Goal: Task Accomplishment & Management: Manage account settings

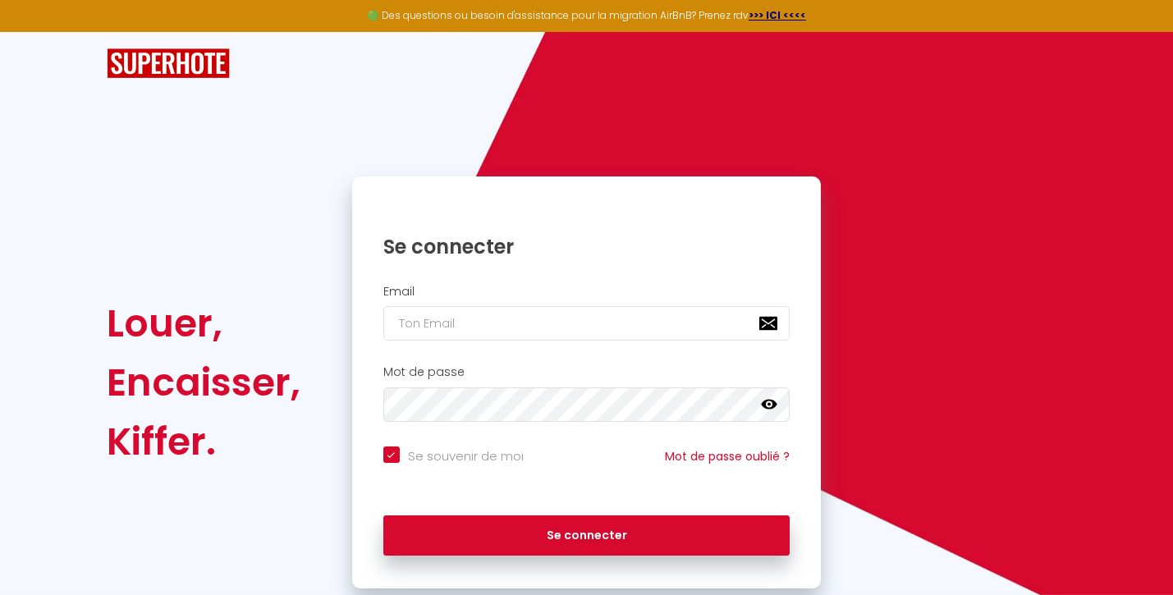
checkbox input "true"
click at [451, 320] on input "email" at bounding box center [586, 323] width 407 height 34
type input "[EMAIL_ADDRESS][DOMAIN_NAME]"
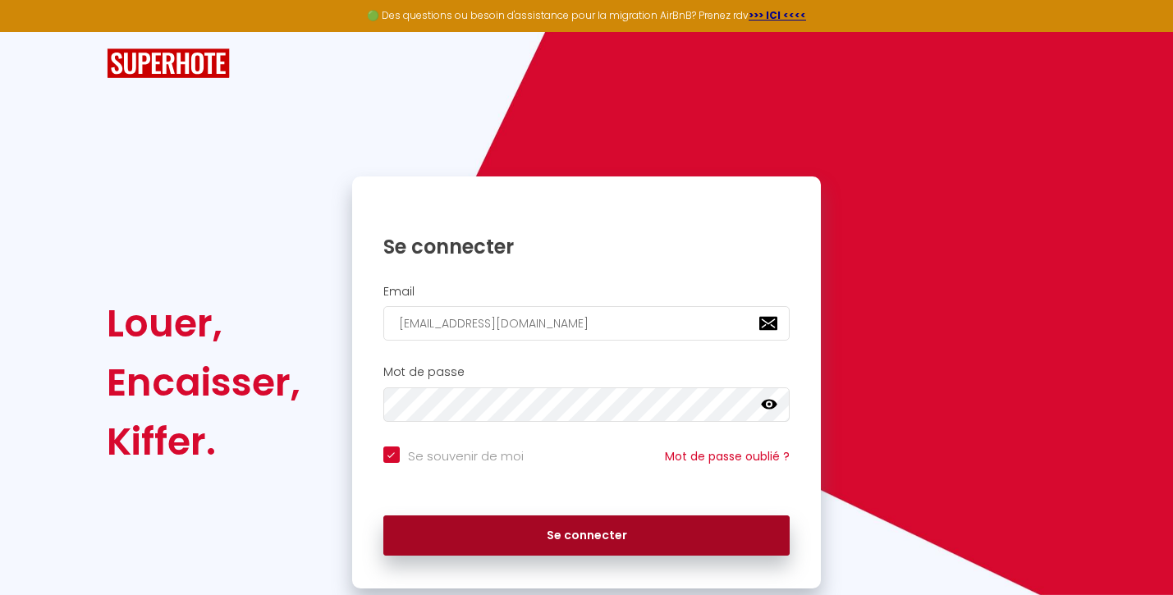
click at [600, 534] on button "Se connecter" at bounding box center [586, 535] width 407 height 41
checkbox input "true"
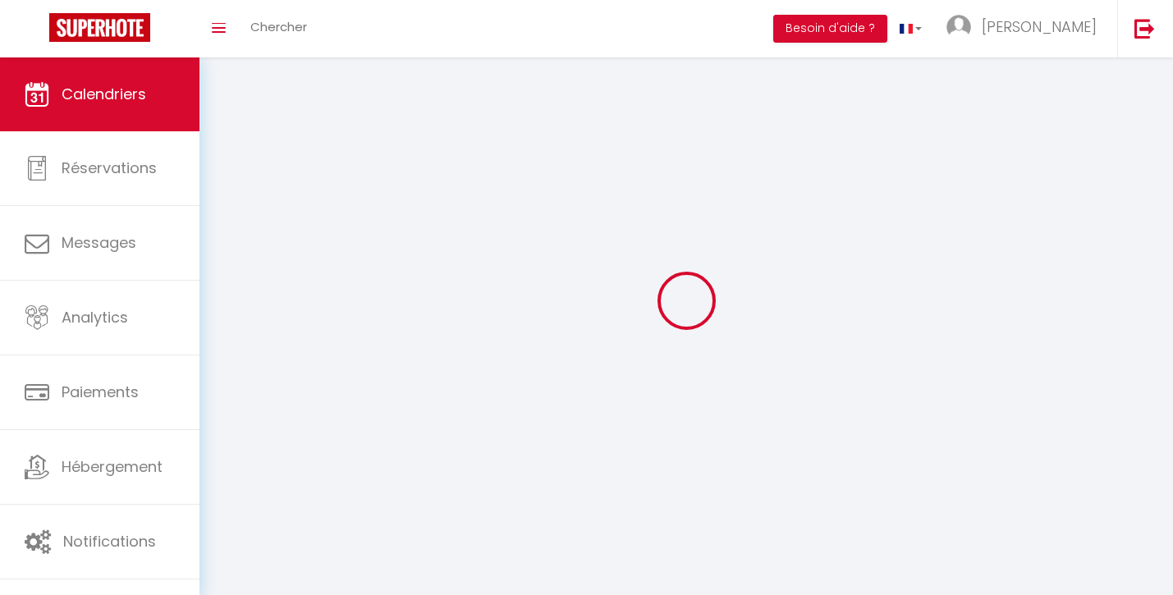
select select
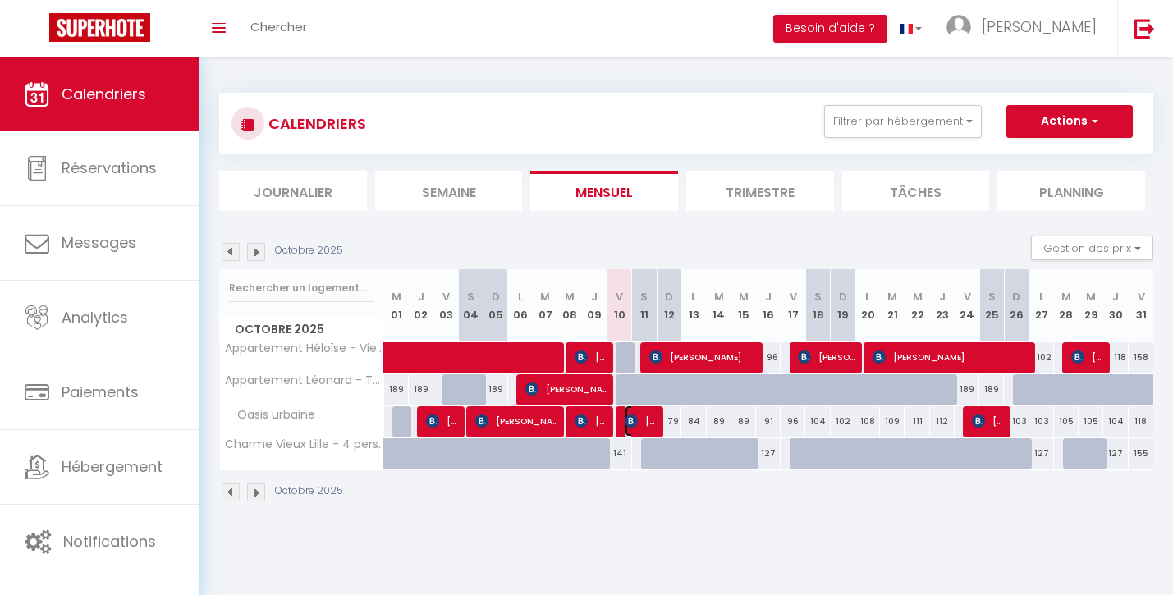
click at [639, 419] on span "[PERSON_NAME]" at bounding box center [641, 420] width 33 height 31
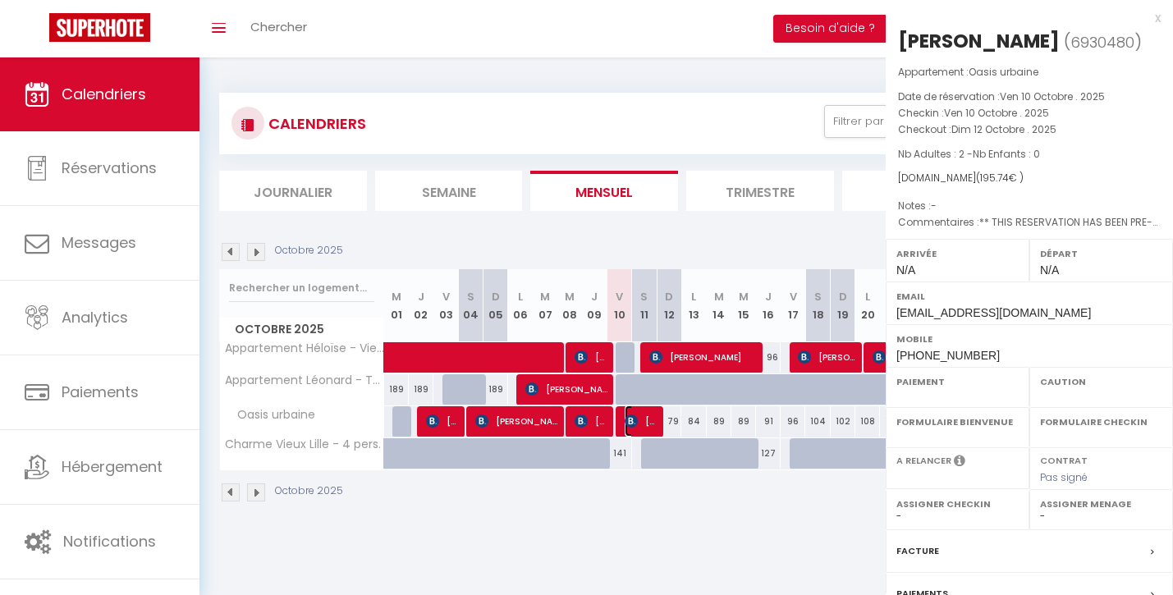
select select "OK"
select select "0"
select select "1"
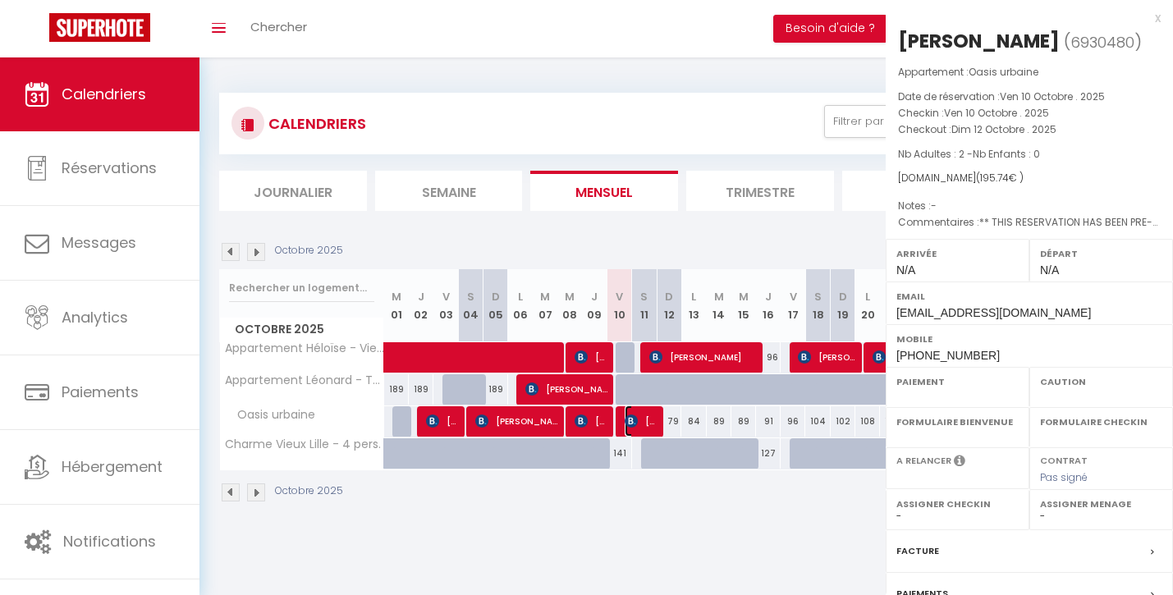
select select
select select "9678"
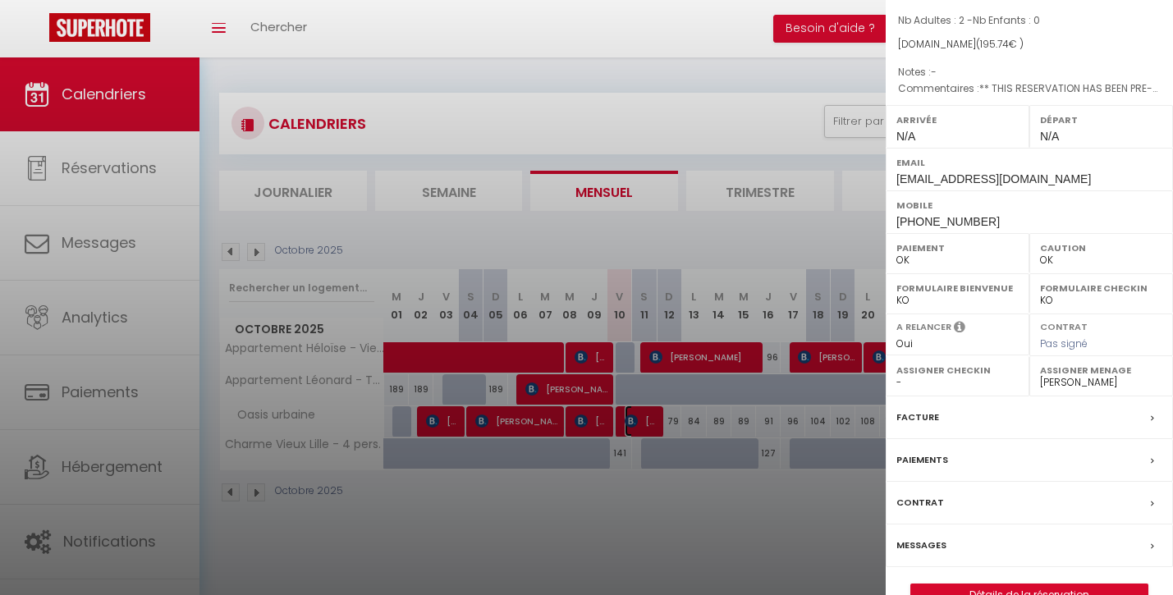
scroll to position [170, 0]
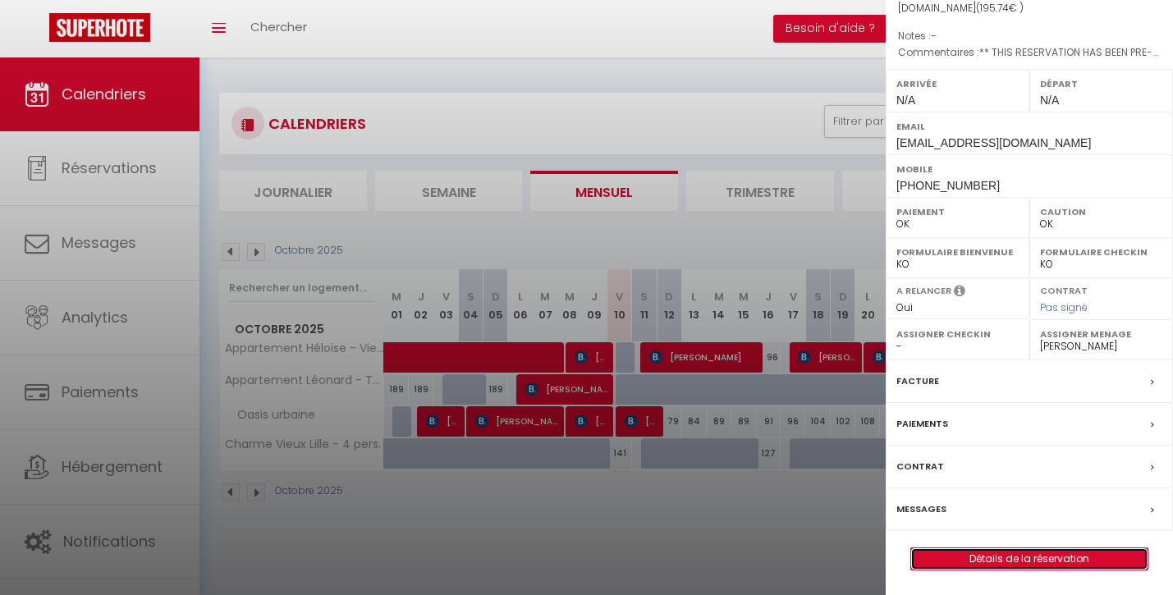
click at [994, 559] on link "Détails de la réservation" at bounding box center [1029, 558] width 236 height 21
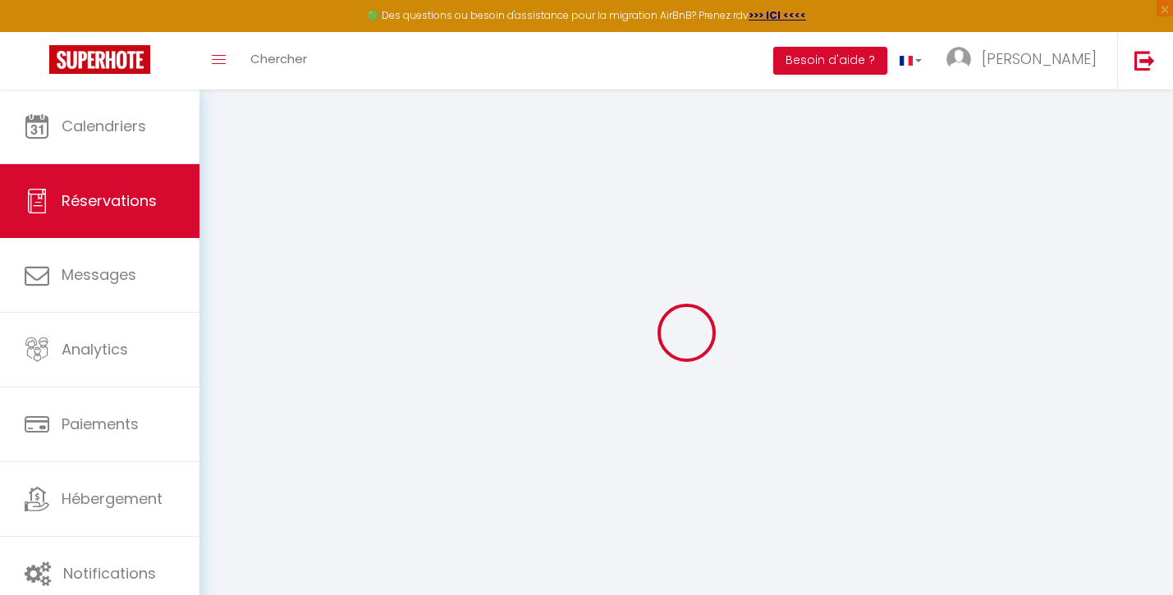
select select
checkbox input "false"
select select
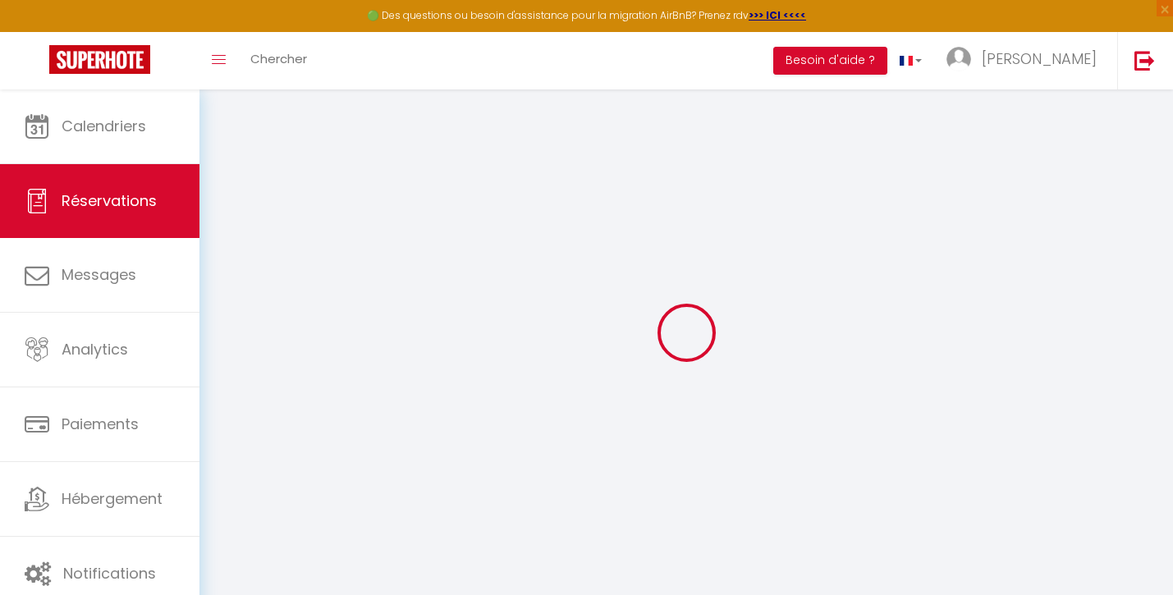
checkbox input "false"
type textarea "** THIS RESERVATION HAS BEEN PRE-PAID ** BOOKING NOTE : Payment charge is EUR 2…"
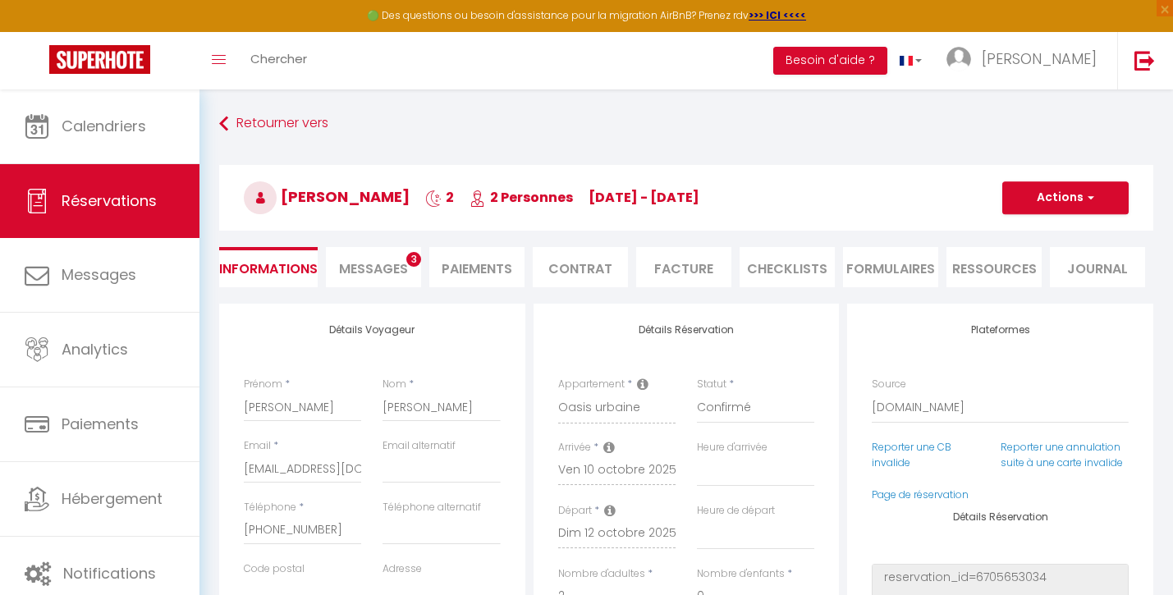
type input "40"
type input "7.42"
select select
checkbox input "false"
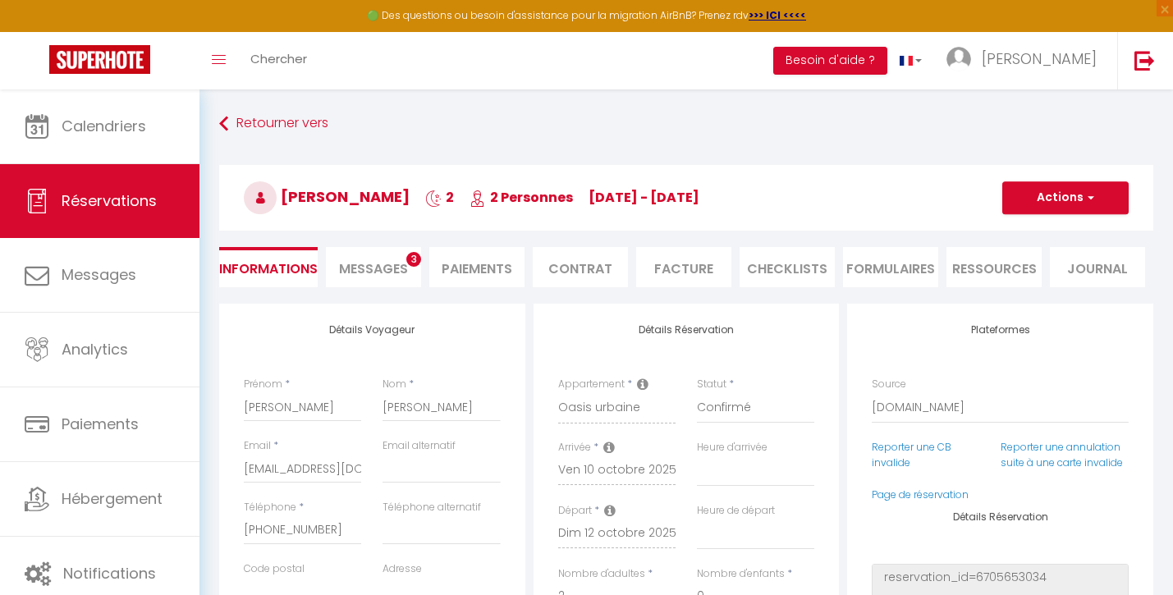
select select
click at [1168, 9] on span "×" at bounding box center [1165, 8] width 16 height 16
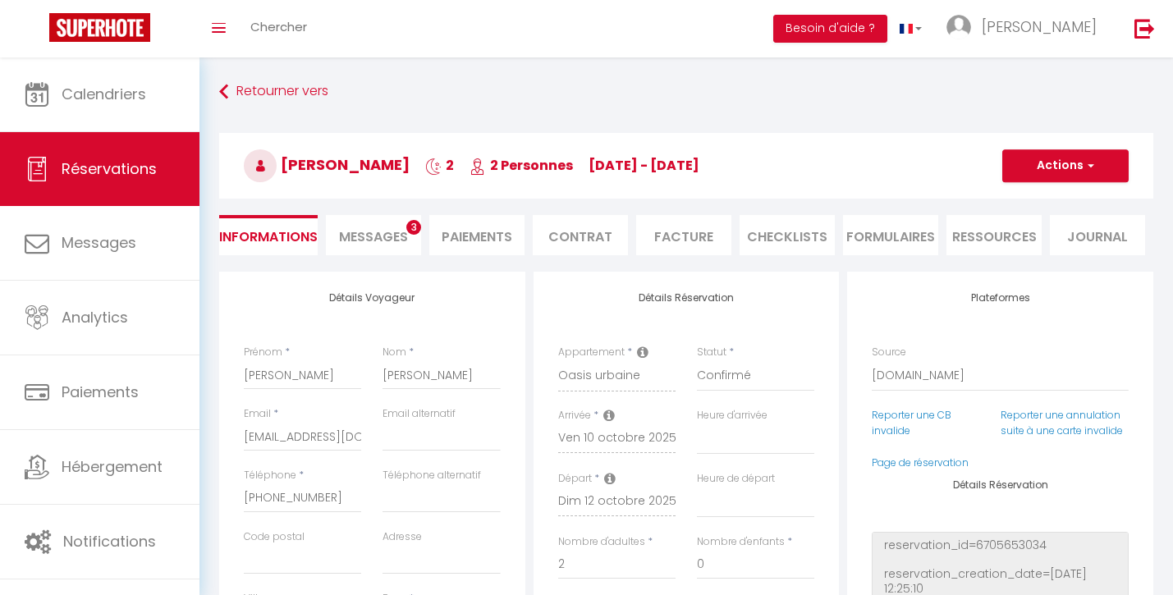
click at [379, 240] on span "Messages" at bounding box center [373, 236] width 69 height 19
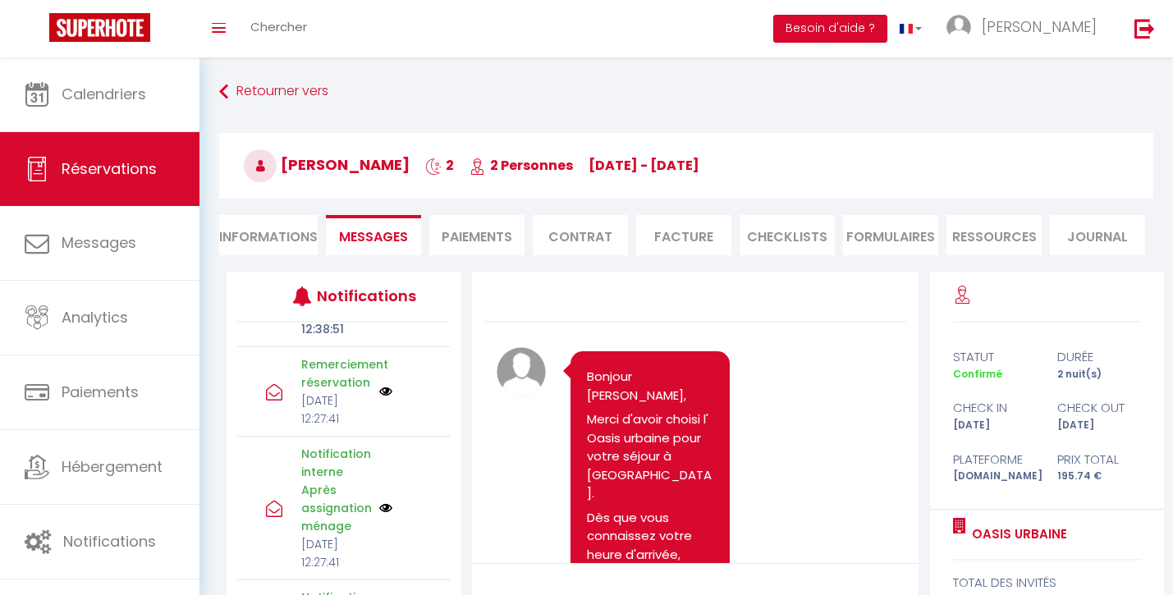
scroll to position [511, 0]
click at [427, 313] on link "Annuler" at bounding box center [427, 304] width 44 height 18
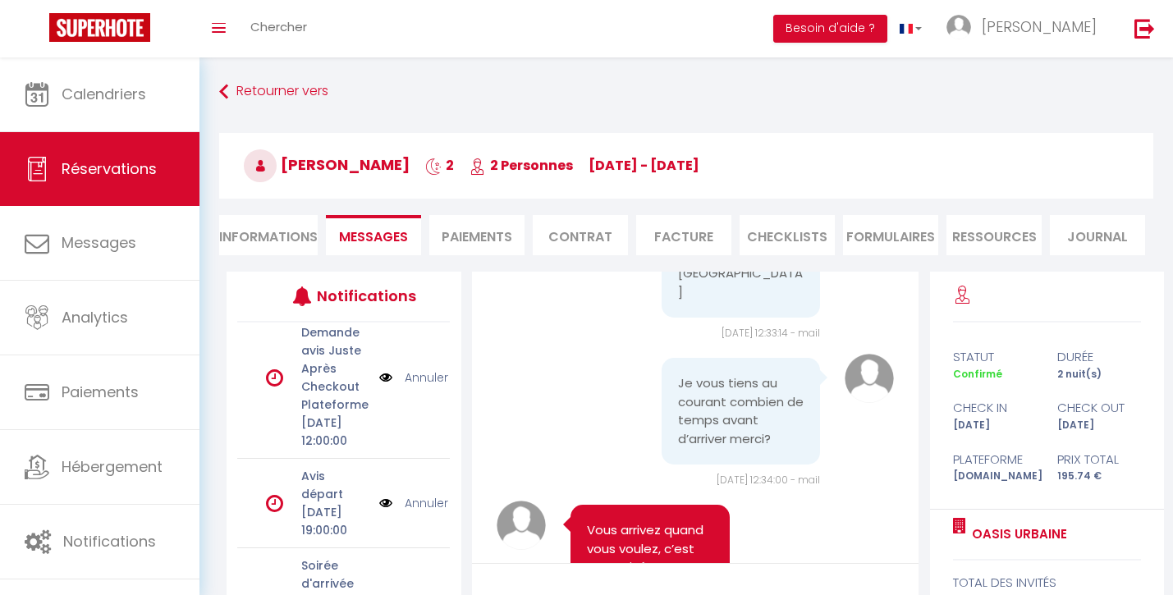
scroll to position [0, 0]
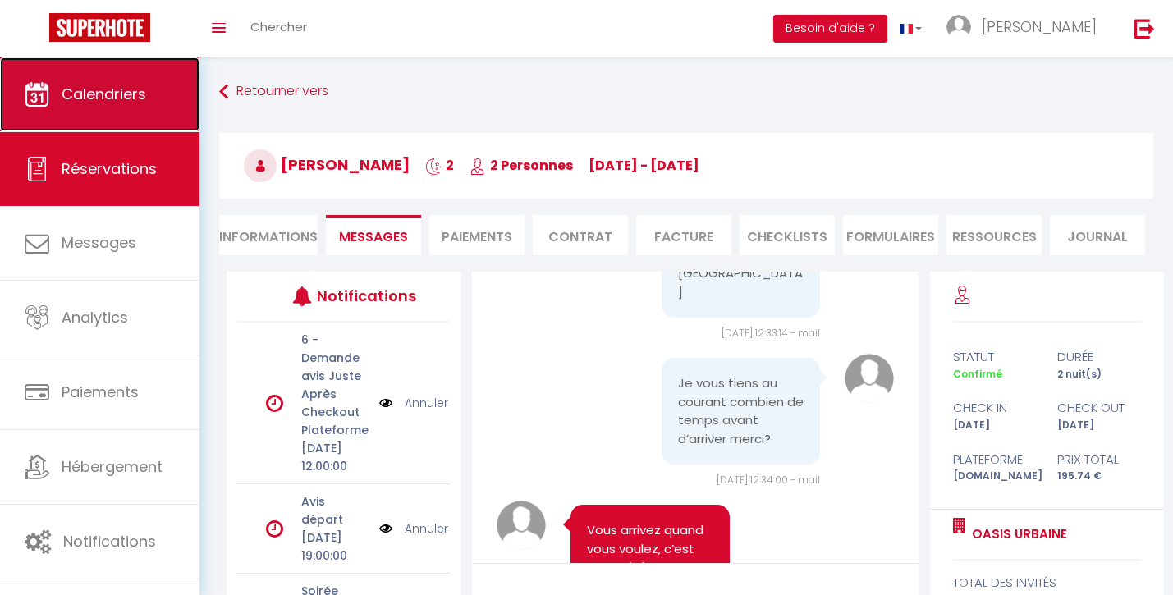
click at [97, 97] on span "Calendriers" at bounding box center [104, 94] width 85 height 21
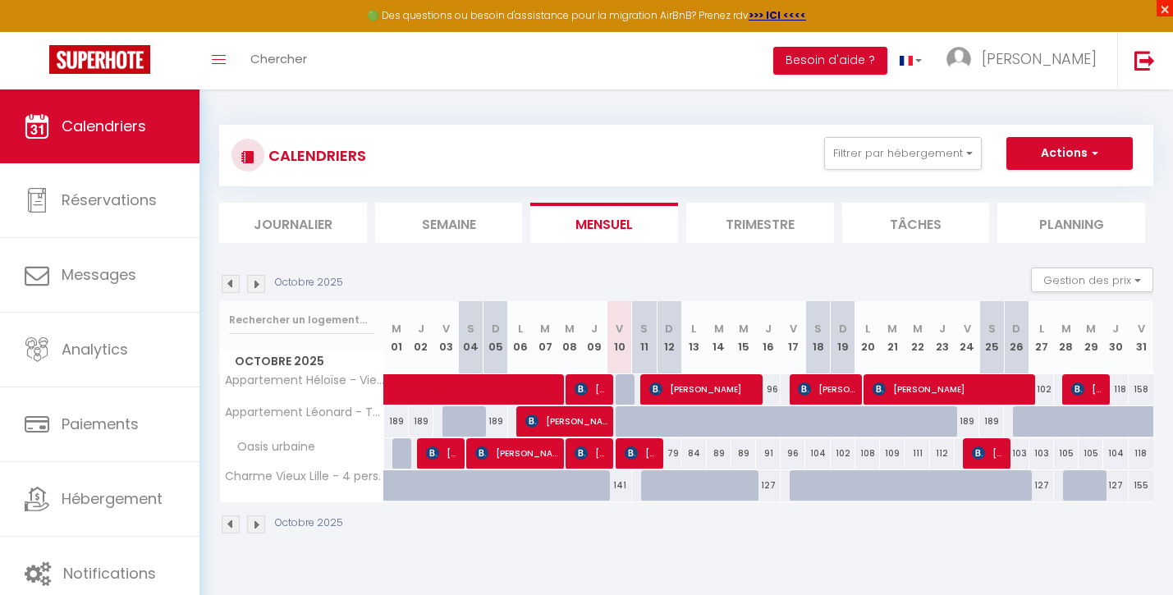
click at [1165, 5] on span "×" at bounding box center [1165, 8] width 16 height 16
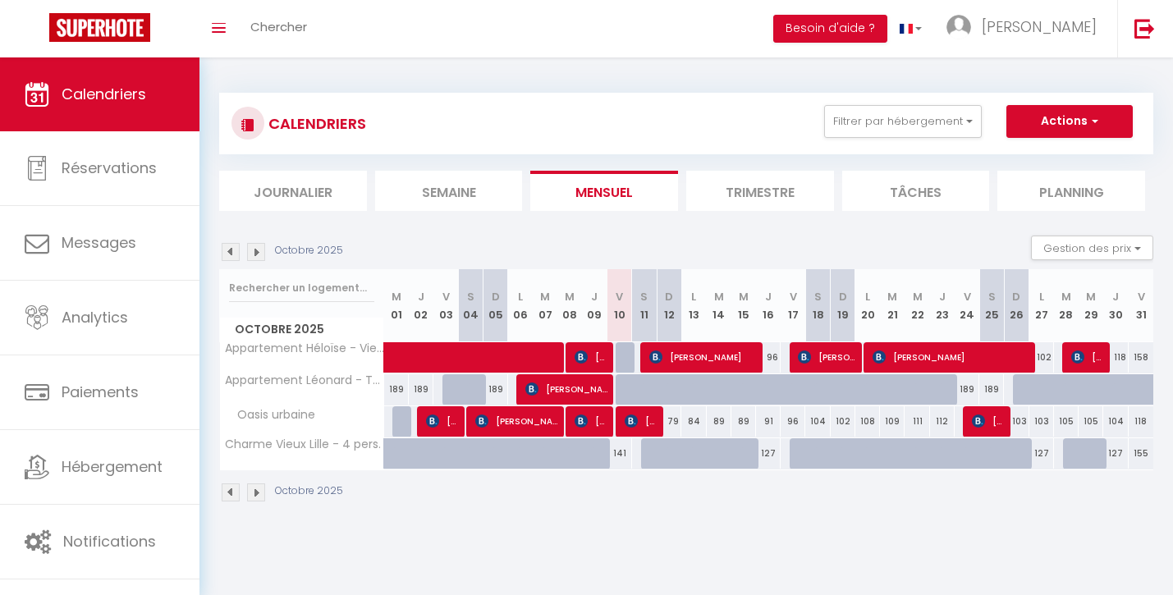
click at [775, 187] on li "Trimestre" at bounding box center [760, 191] width 148 height 40
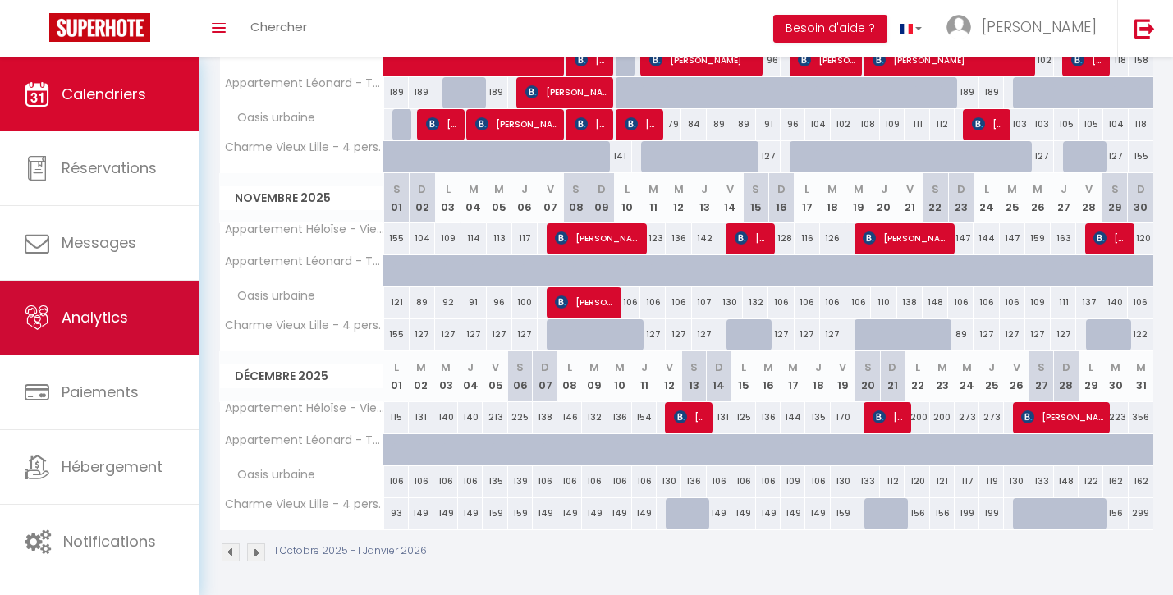
scroll to position [300, 0]
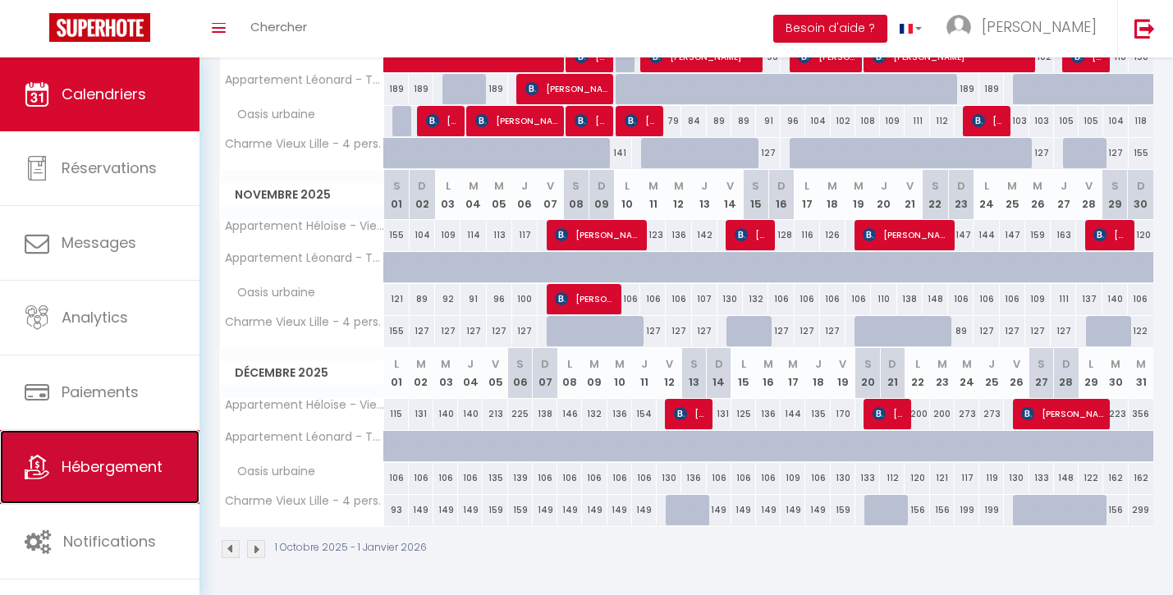
click at [126, 463] on span "Hébergement" at bounding box center [112, 466] width 101 height 21
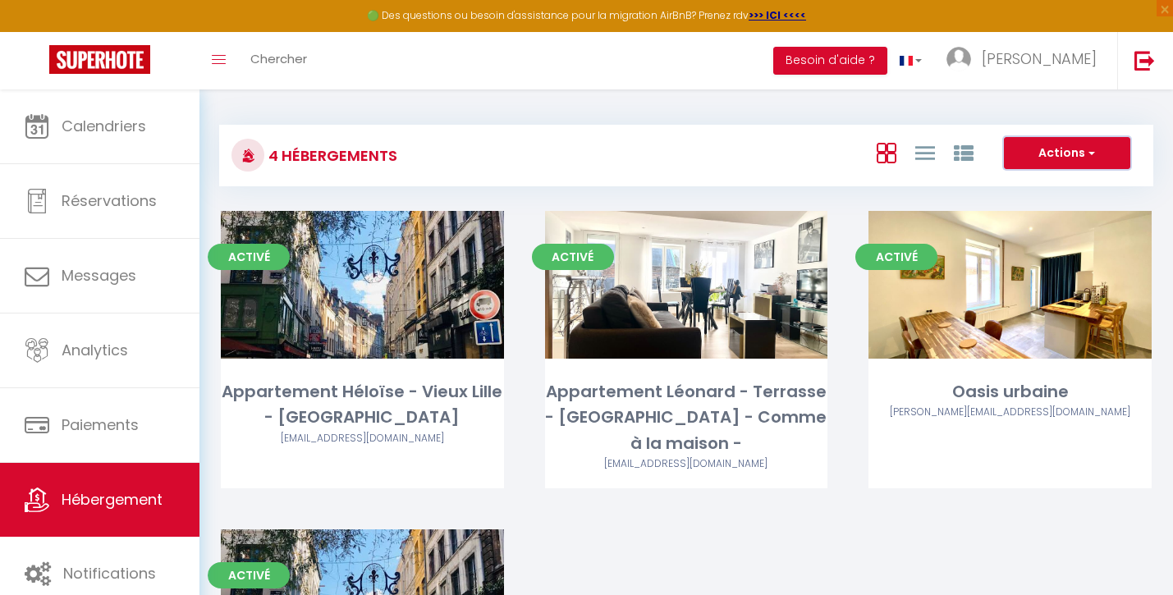
click at [1089, 152] on span "button" at bounding box center [1090, 152] width 10 height 16
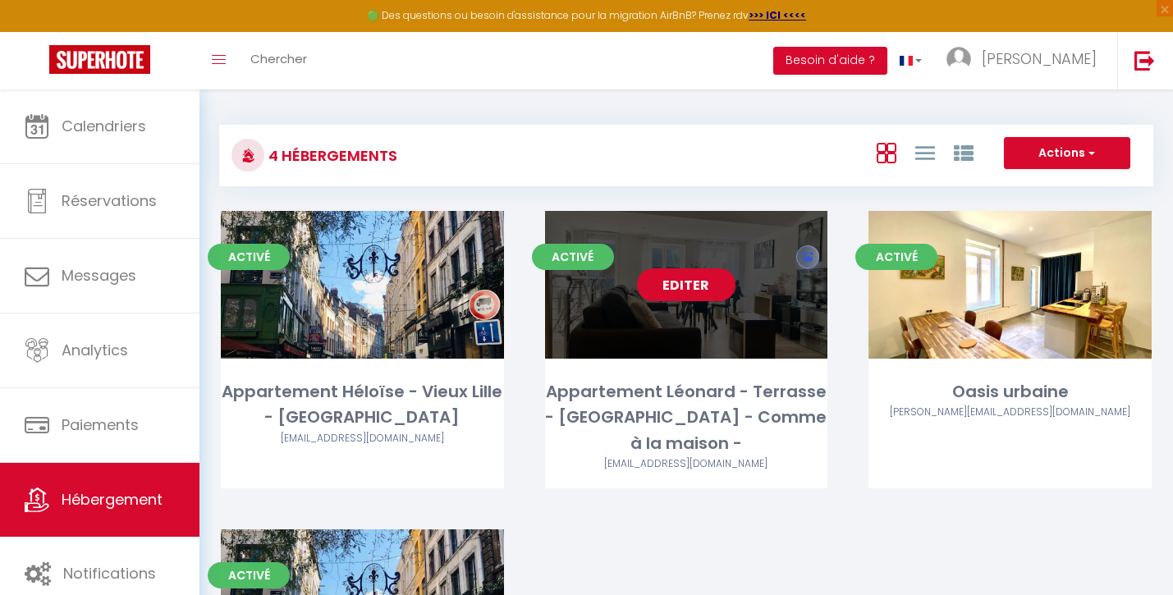
click at [709, 291] on link "Editer" at bounding box center [686, 284] width 98 height 33
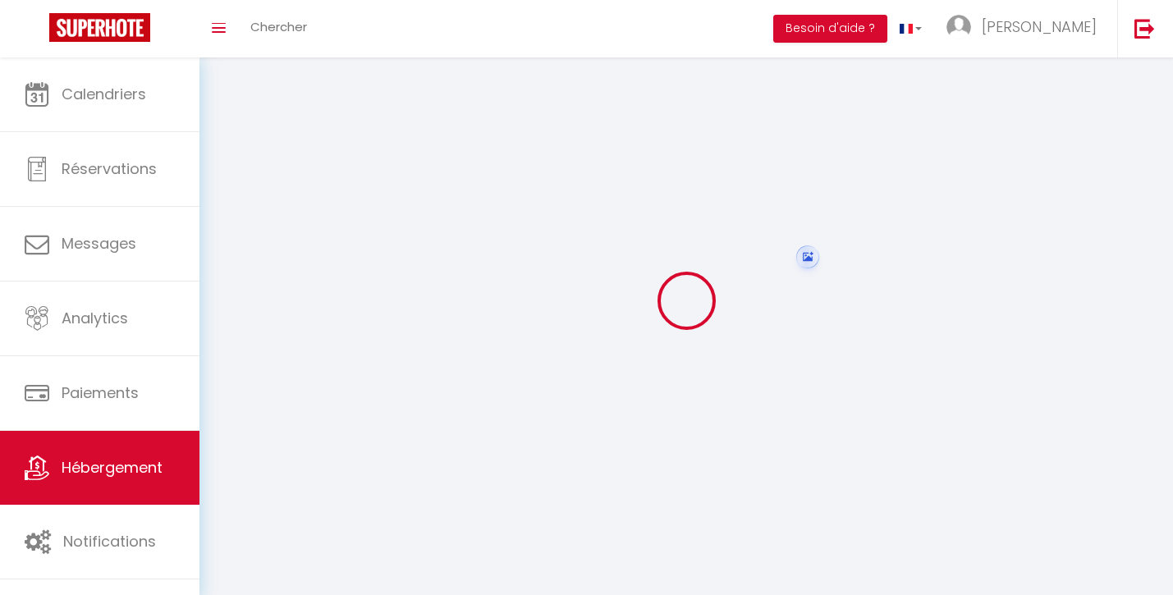
select select "28"
select select
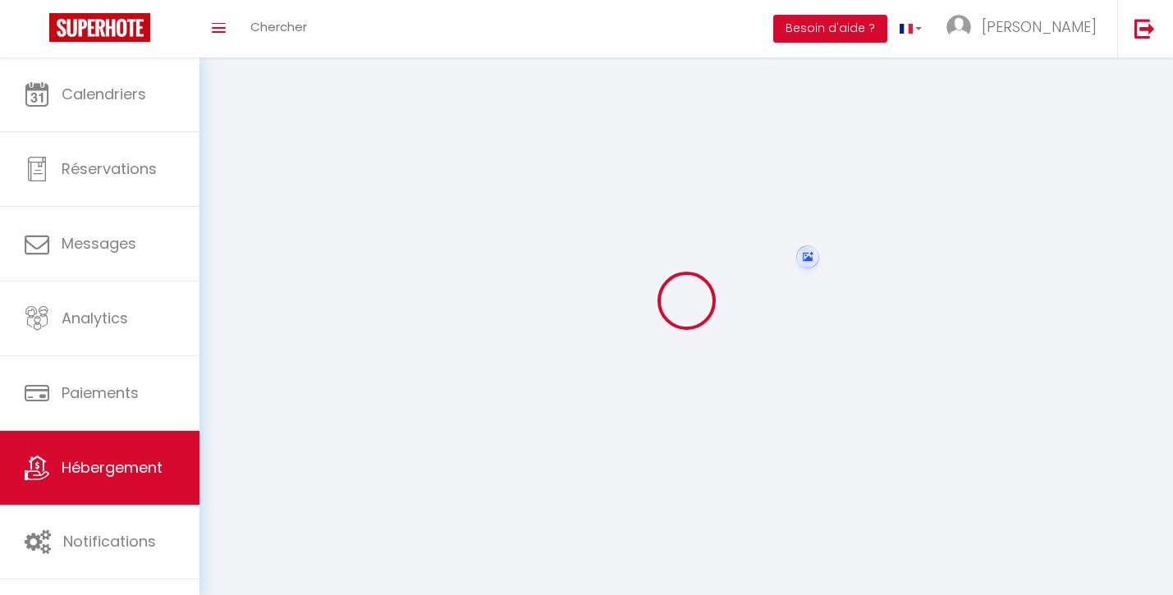
select select
checkbox input "false"
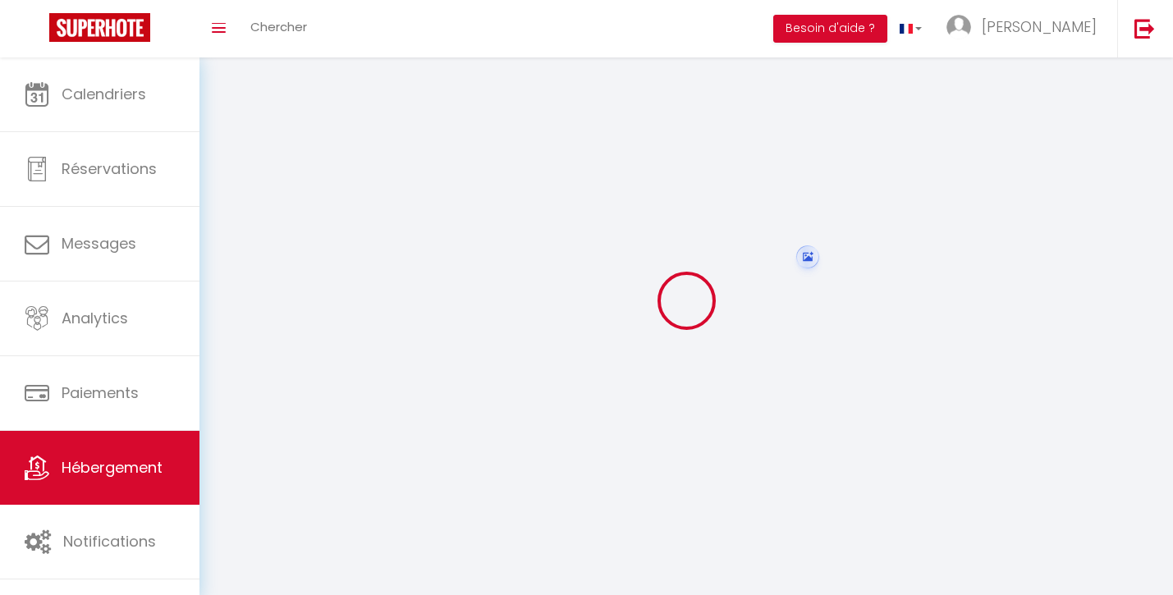
checkbox input "false"
select select
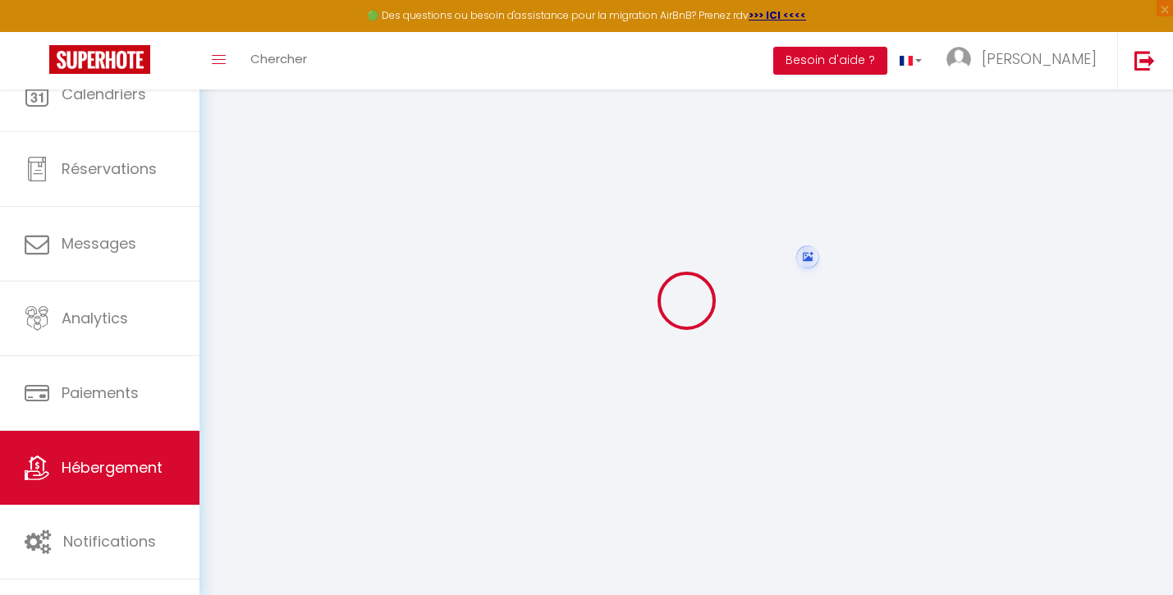
select select
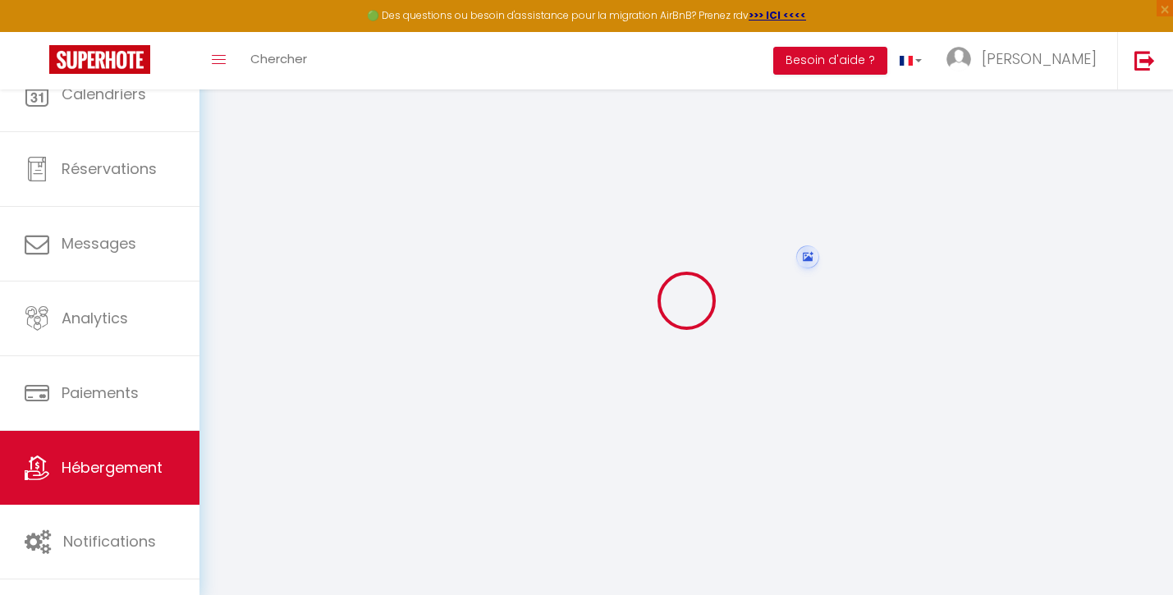
select select
checkbox input "false"
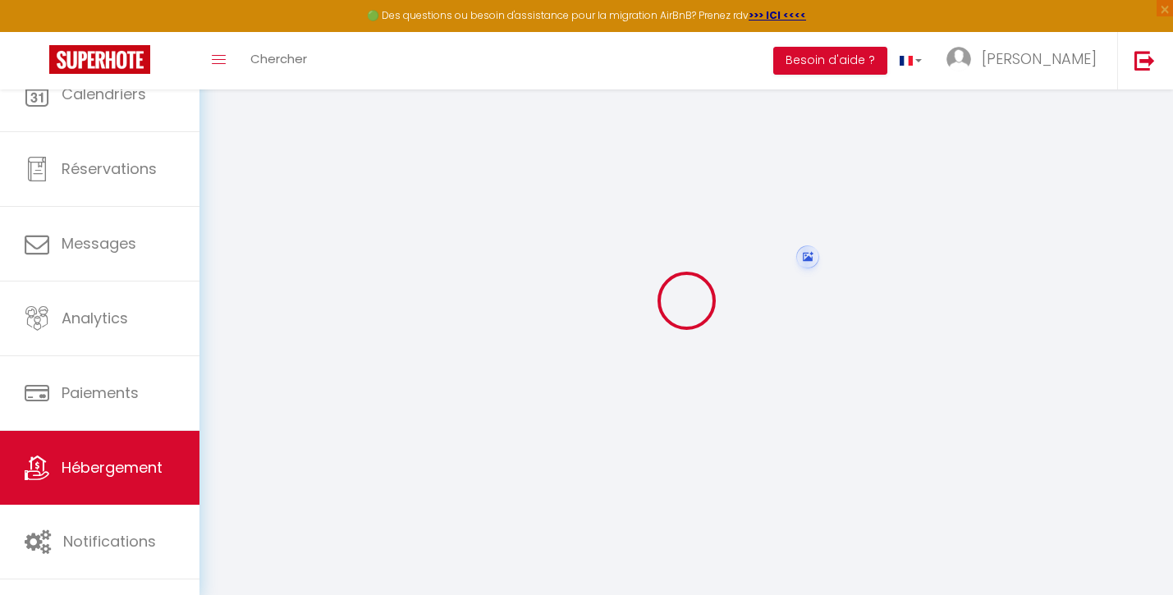
select select
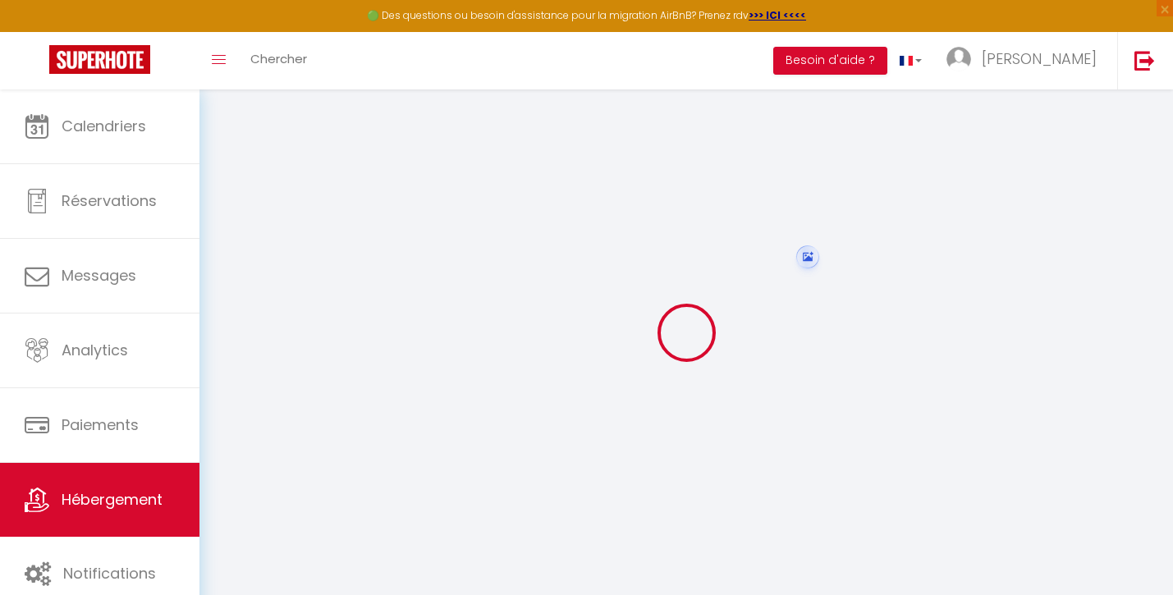
select select
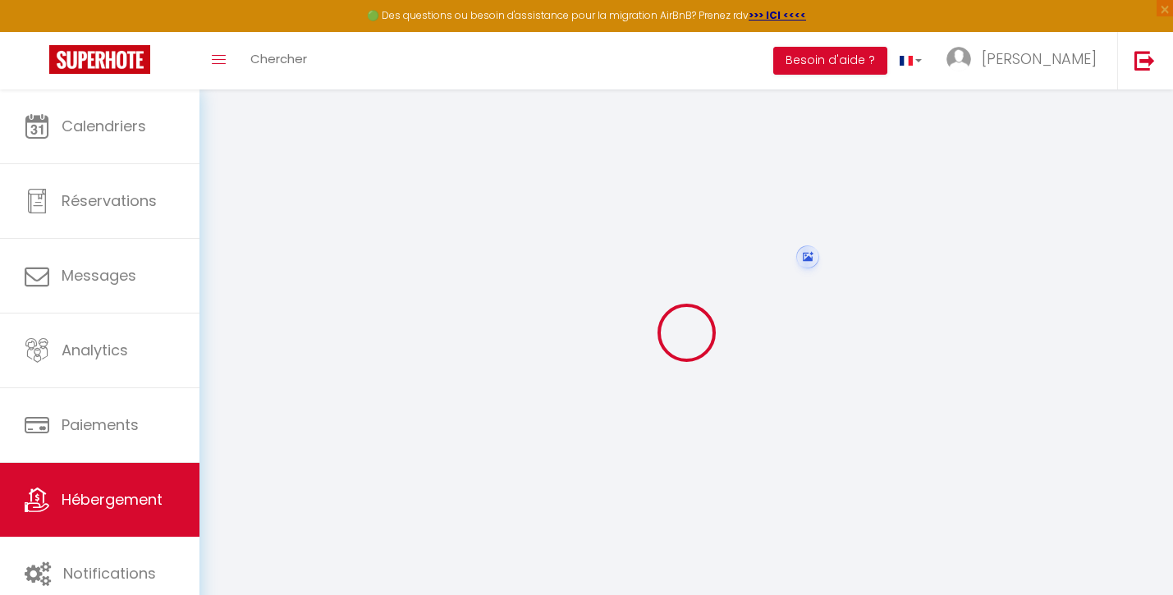
select select
checkbox input "false"
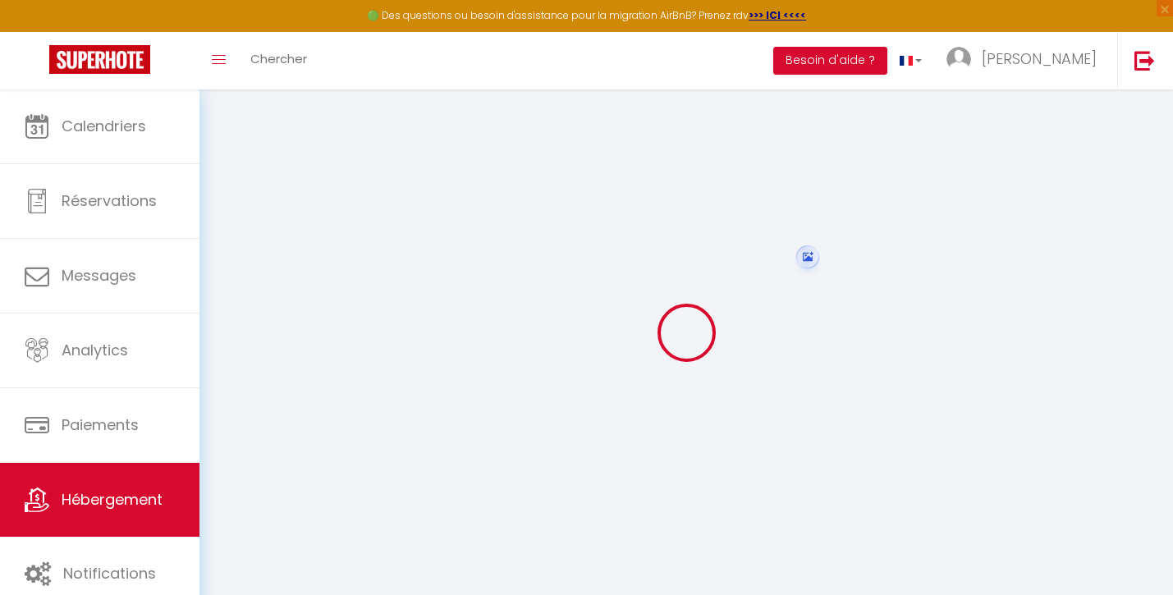
select select
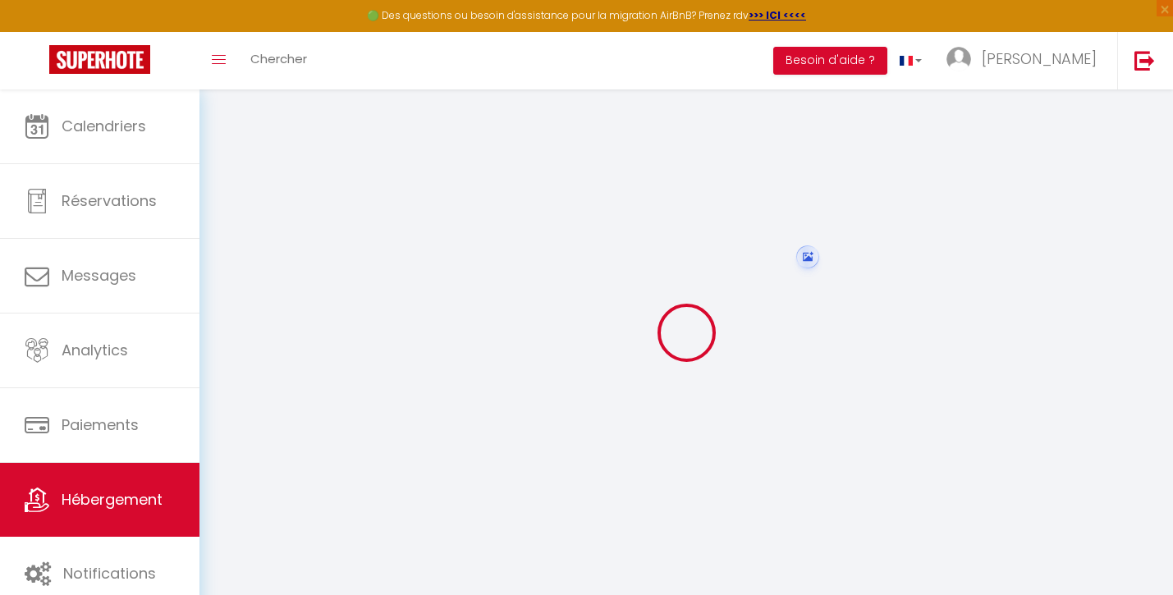
select select
checkbox input "false"
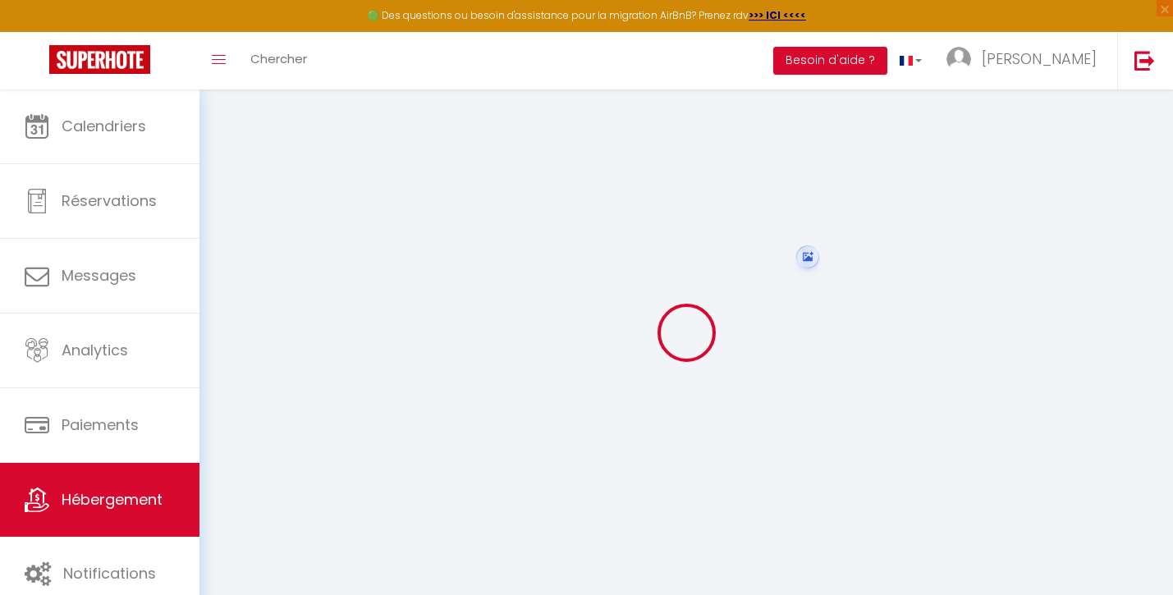
checkbox input "false"
select select
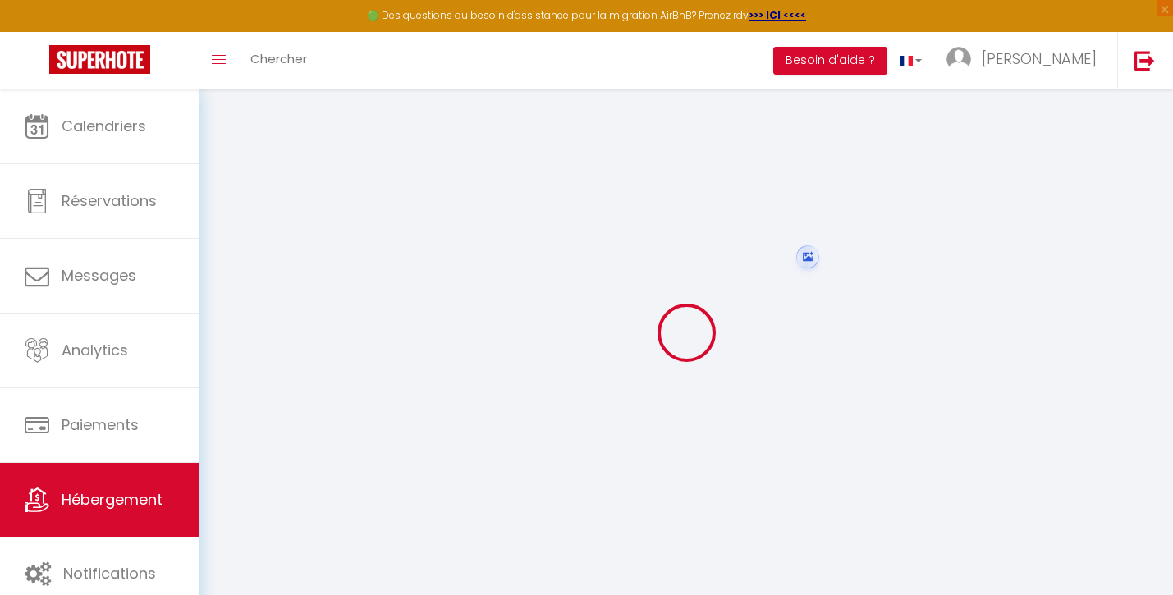
select select
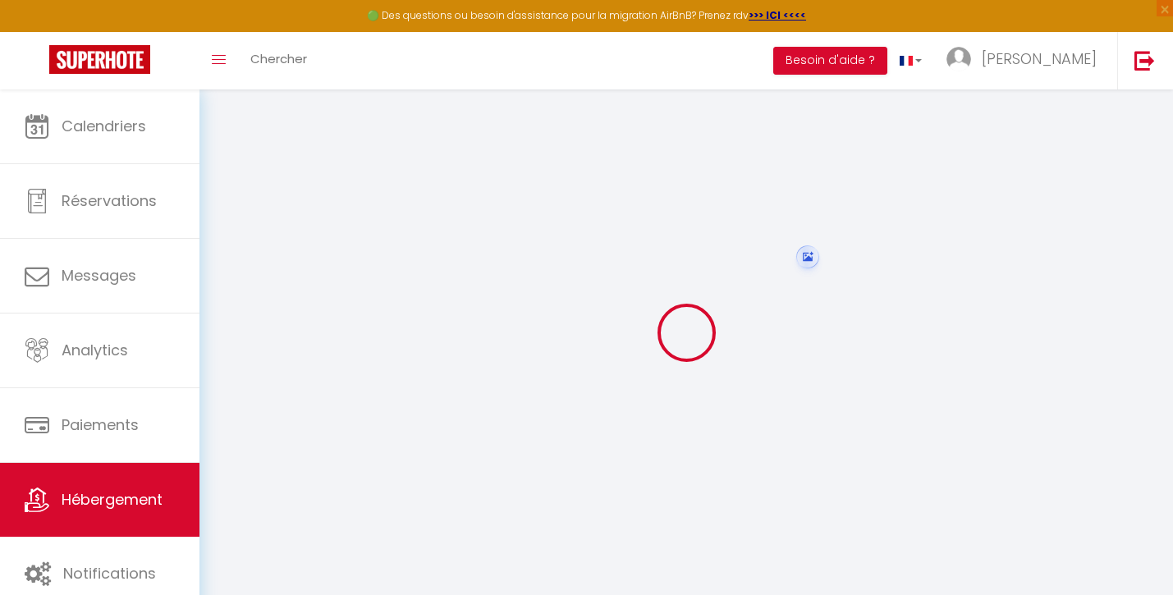
checkbox input "false"
select select
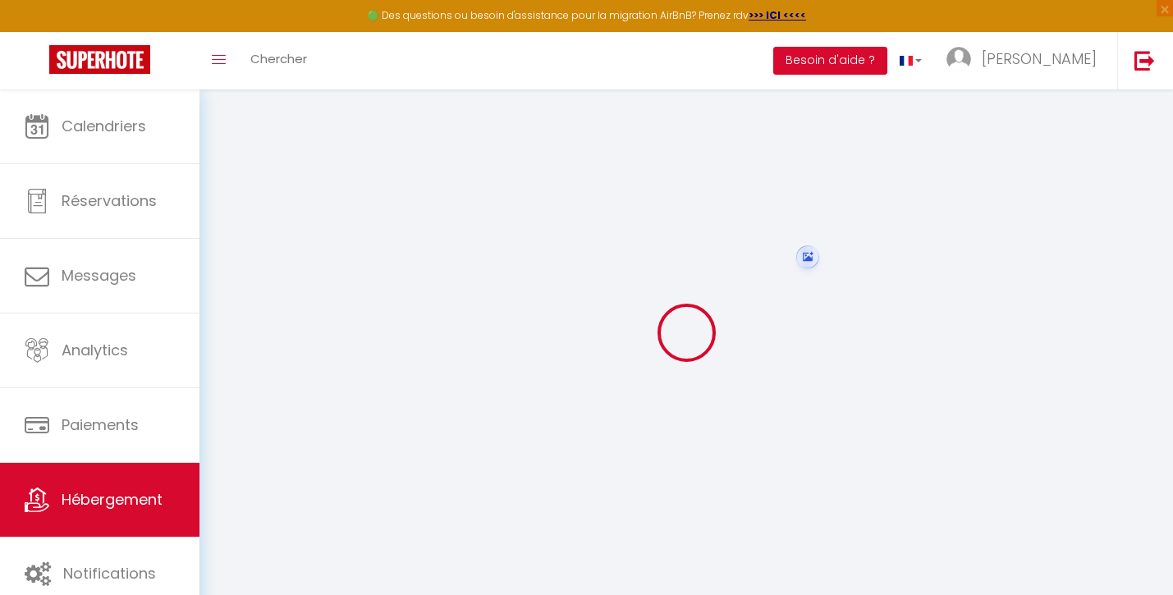
select select
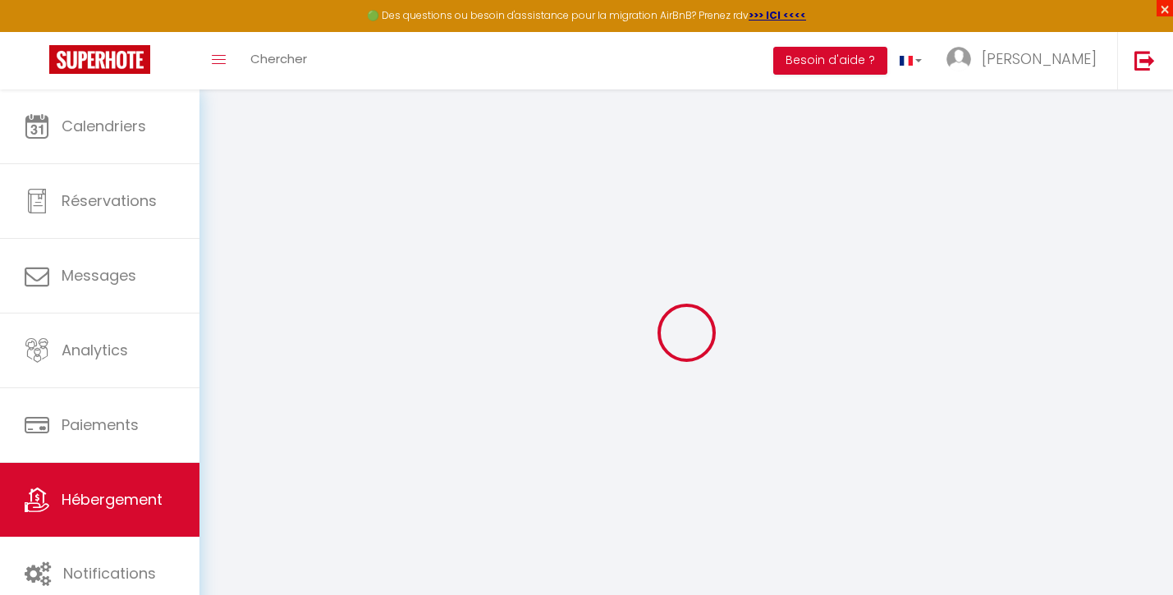
select select
checkbox input "false"
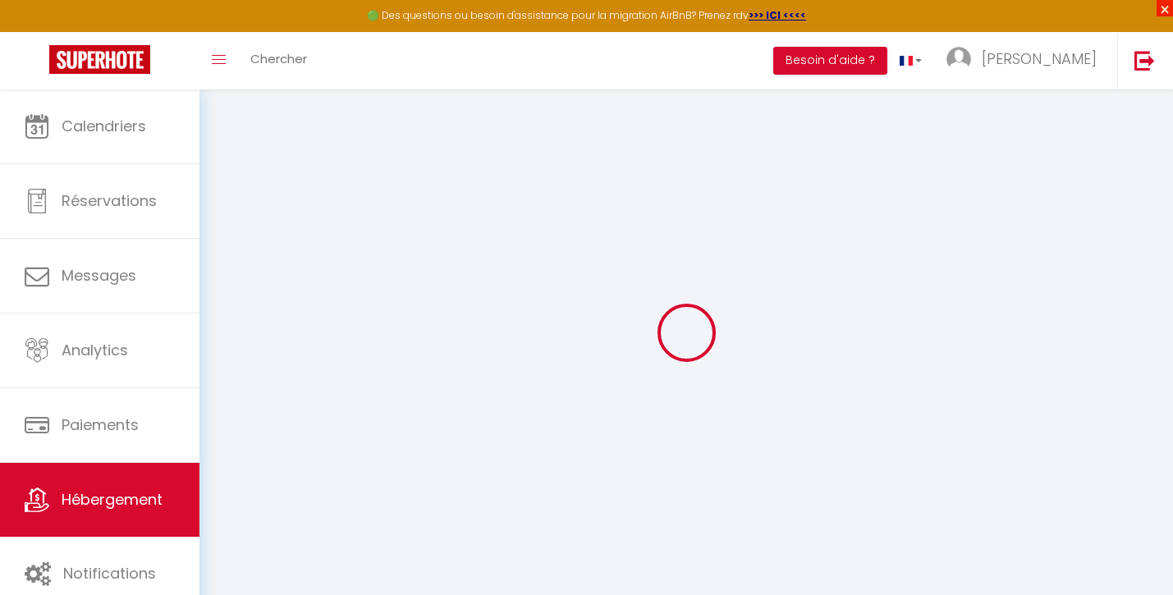
checkbox input "false"
select select
click at [1161, 8] on span "×" at bounding box center [1165, 8] width 16 height 16
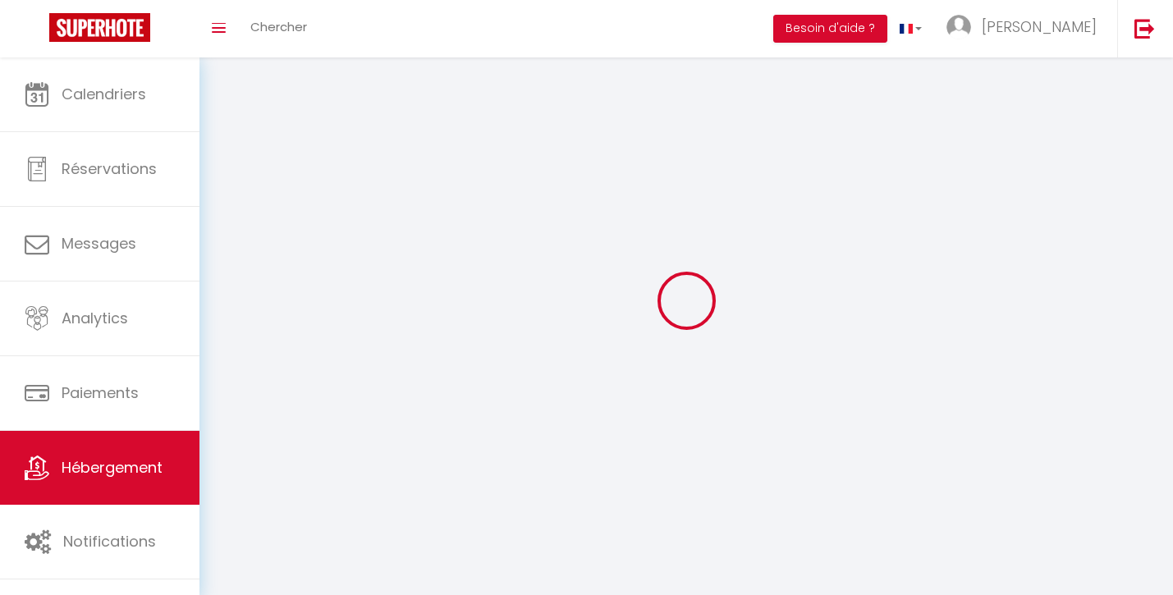
type input "Appartement Léonard - Terrasse - [GEOGRAPHIC_DATA] - Comme à la maison -"
type input "SARL"
type input "[PERSON_NAME]"
type input "[STREET_ADDRESS]"
type input "59000"
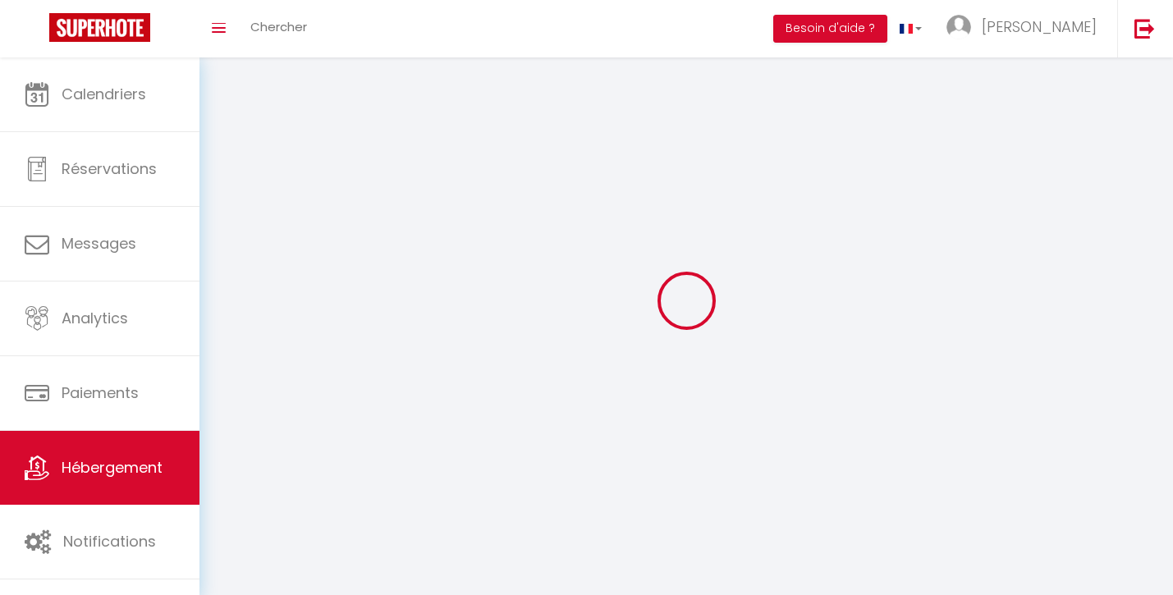
type input "Lille"
select select "6"
select select "4"
select select "3"
type input "180"
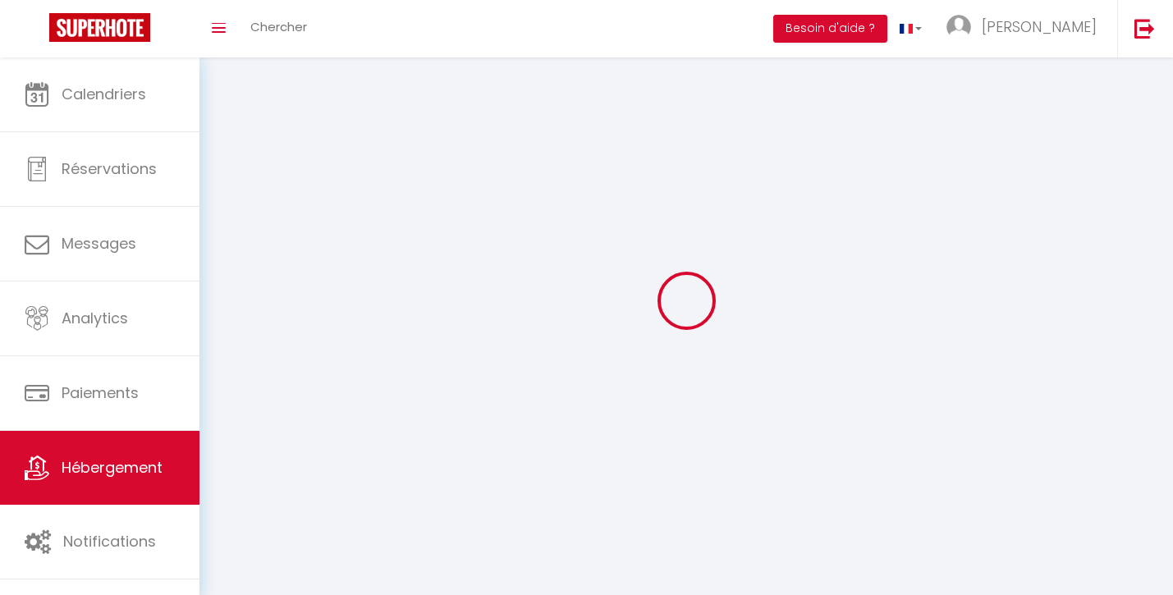
type input "20"
type input "60"
type input "5.5"
type input "0"
type input "1500"
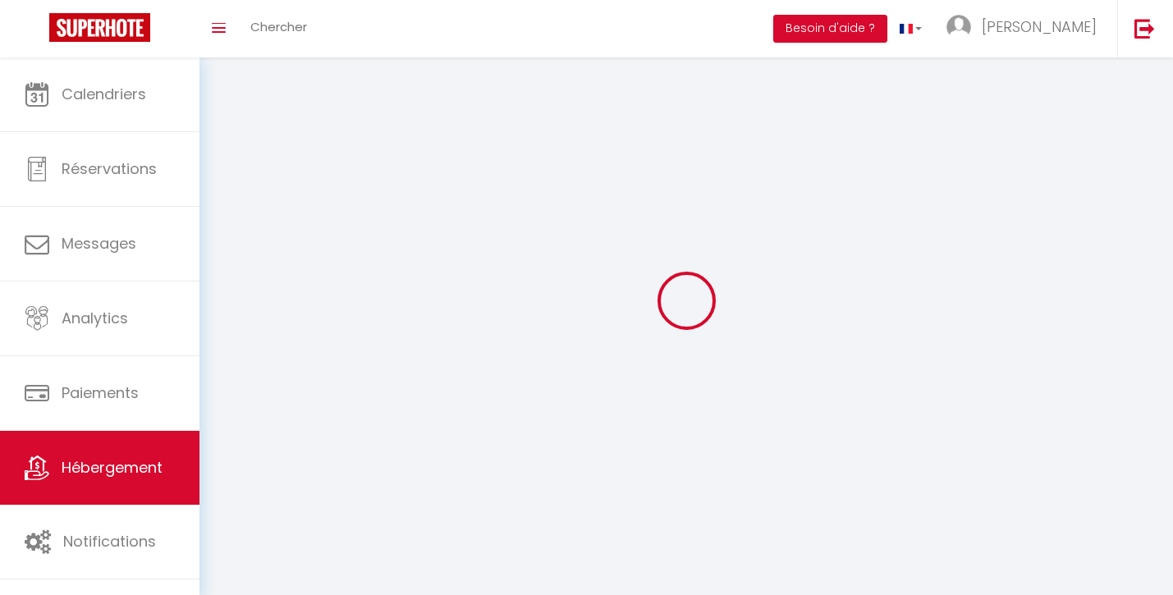
select select
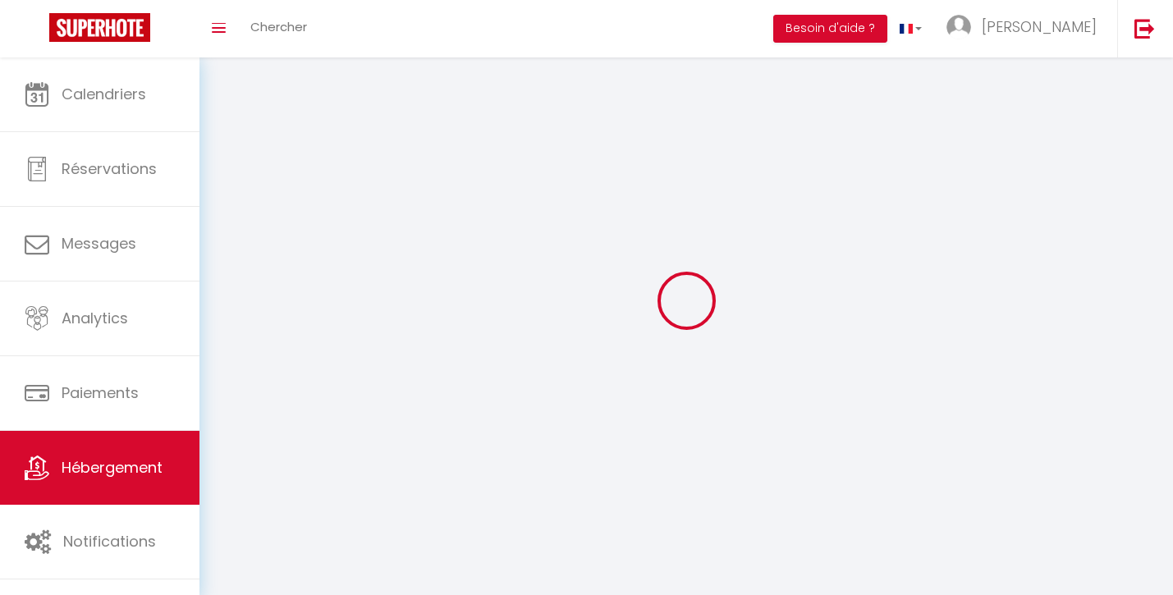
type input "[STREET_ADDRESS][PERSON_NAME]"
type input "59800"
type input "Lille"
type input "[EMAIL_ADDRESS][DOMAIN_NAME]"
select select
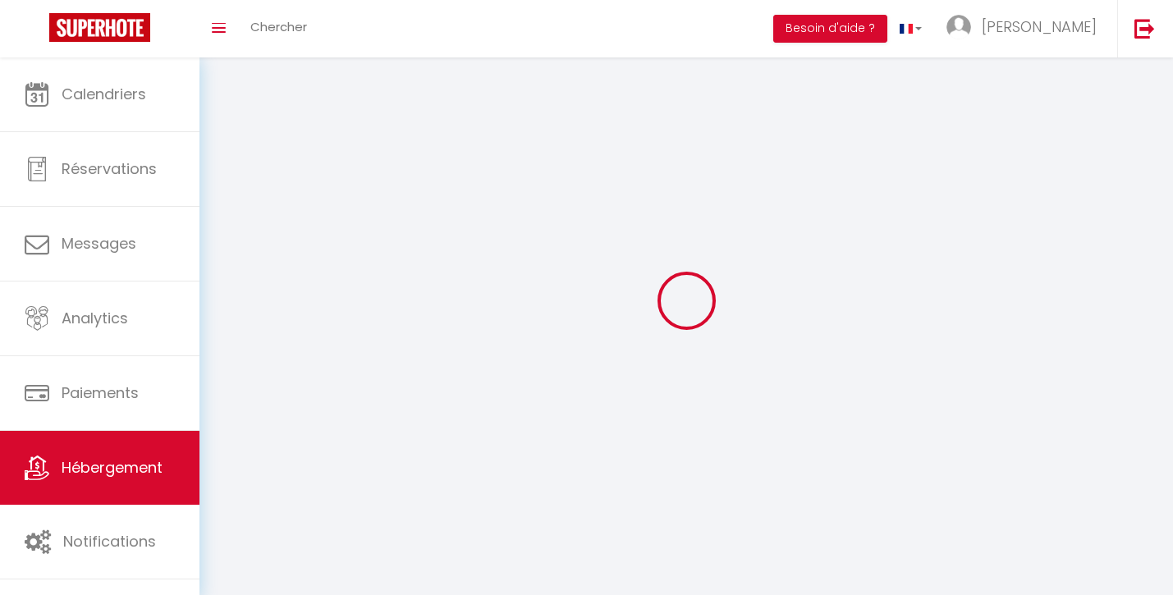
checkbox input "false"
checkbox input "true"
radio input "true"
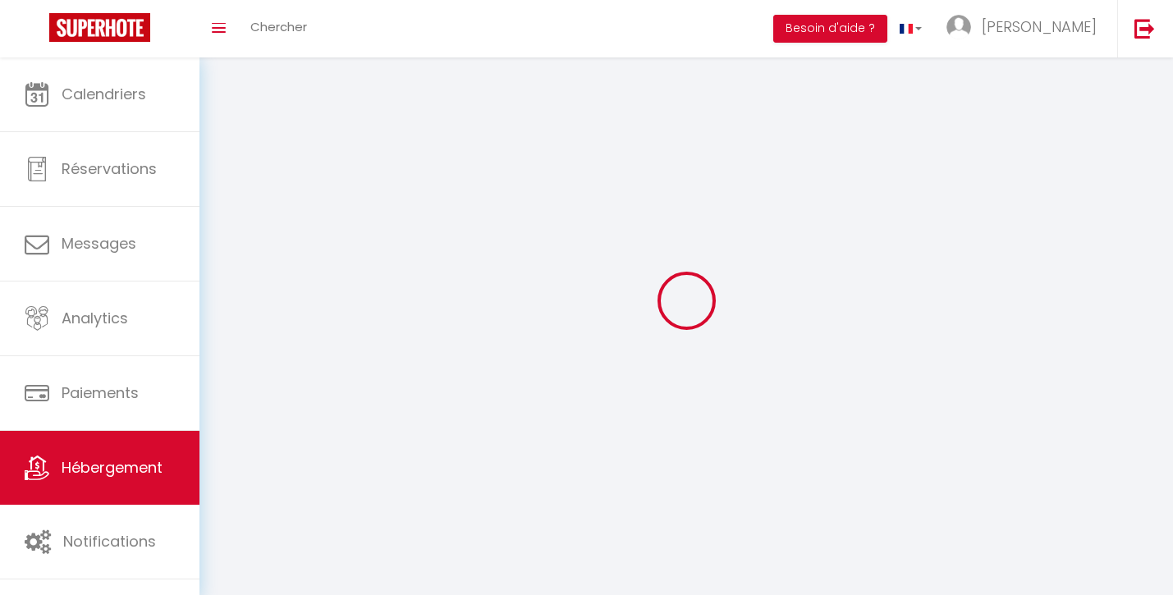
type input "30"
type input "60"
type input "0"
type input "20"
type input "0"
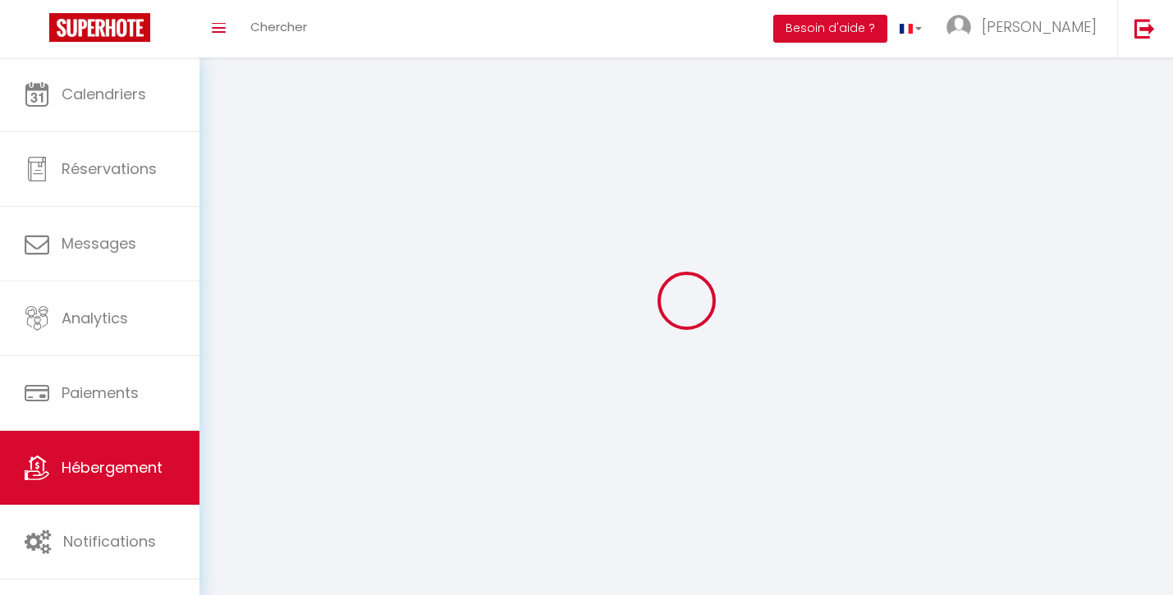
select select
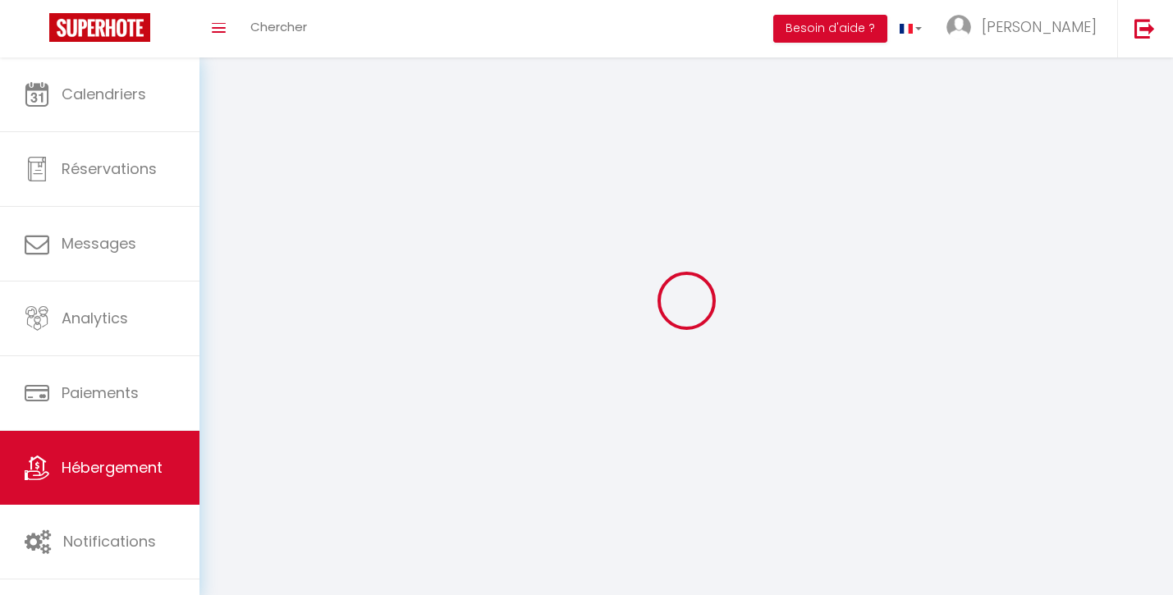
select select
checkbox input "false"
checkbox input "true"
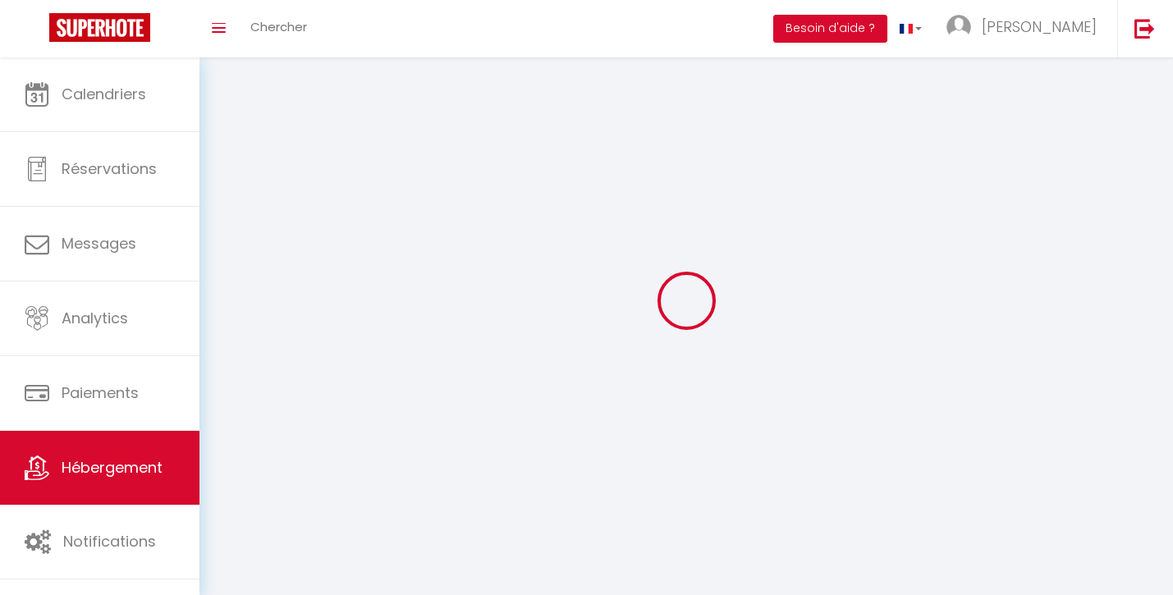
select select
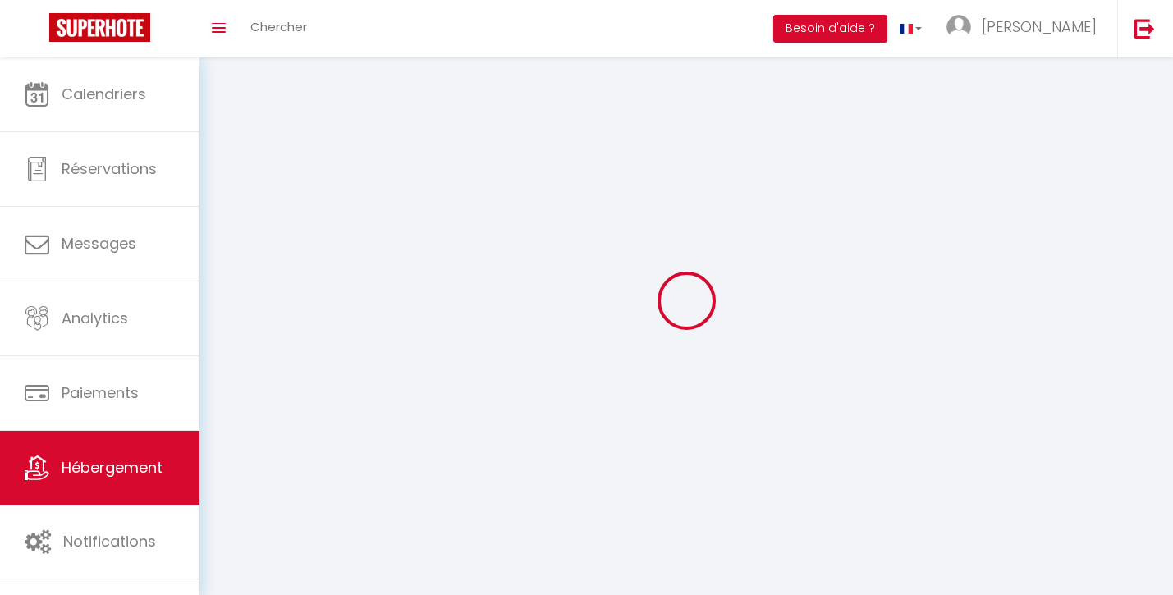
select select
checkbox input "false"
checkbox input "true"
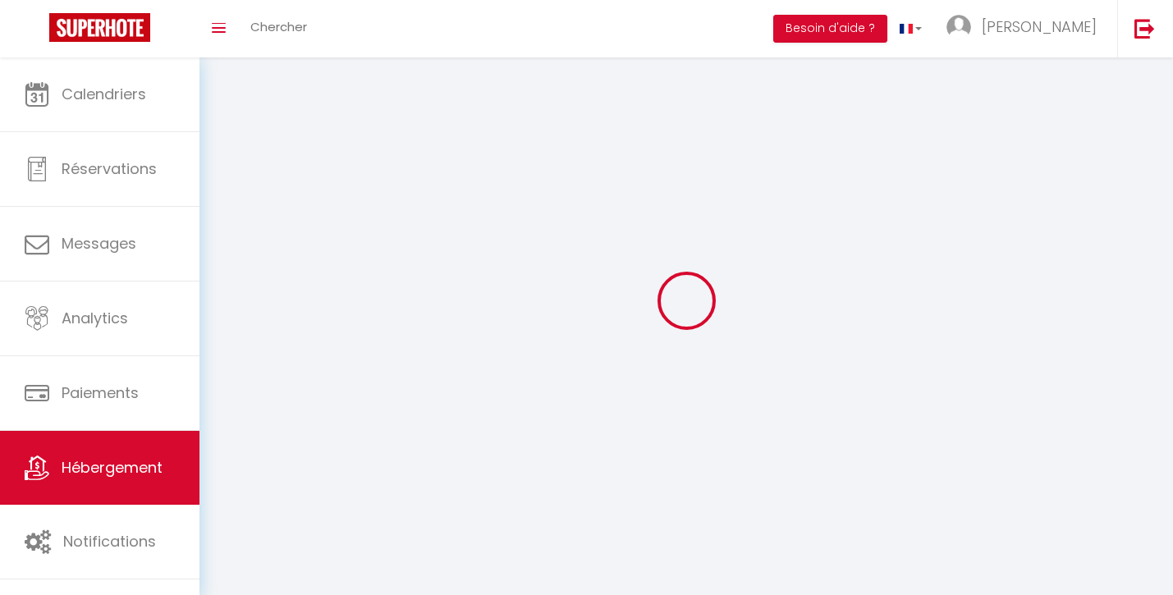
select select
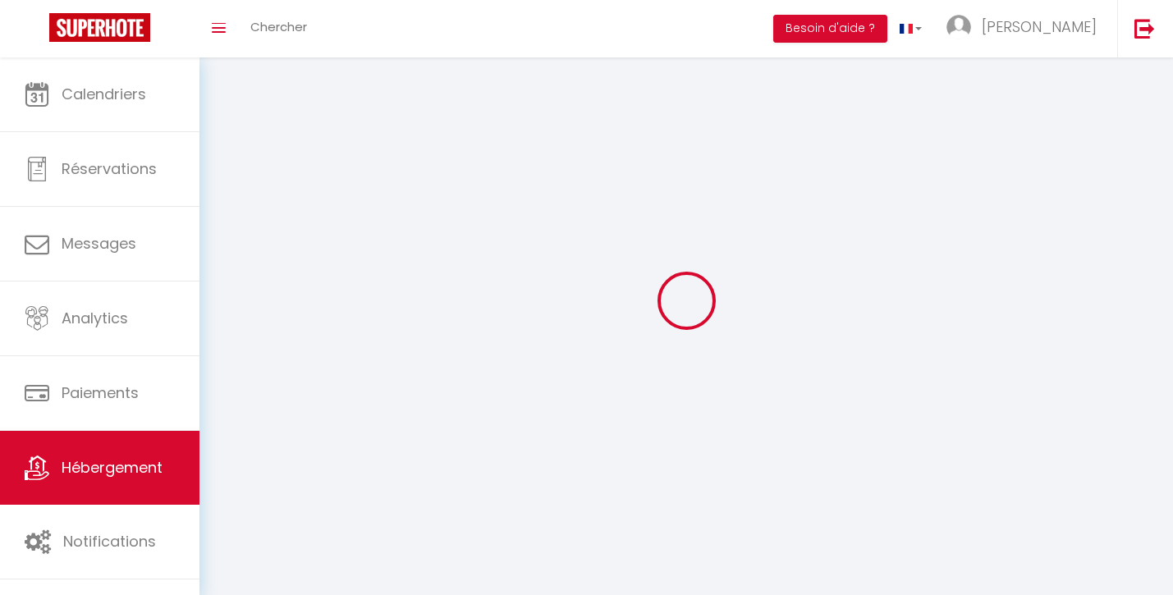
select select
checkbox input "false"
checkbox input "true"
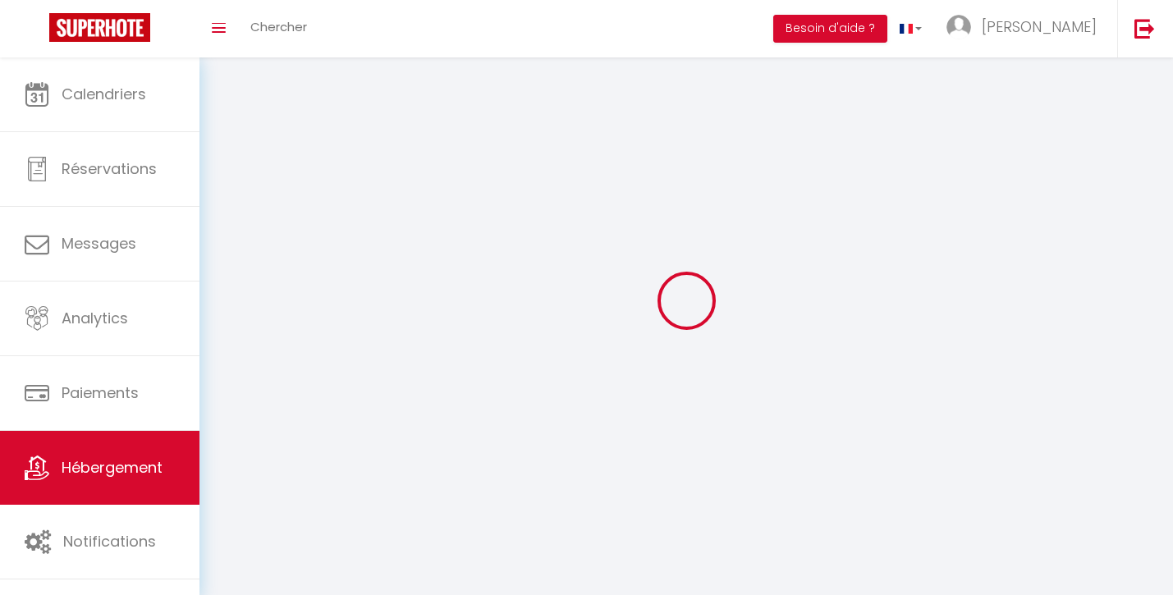
select select
checkbox input "false"
checkbox input "true"
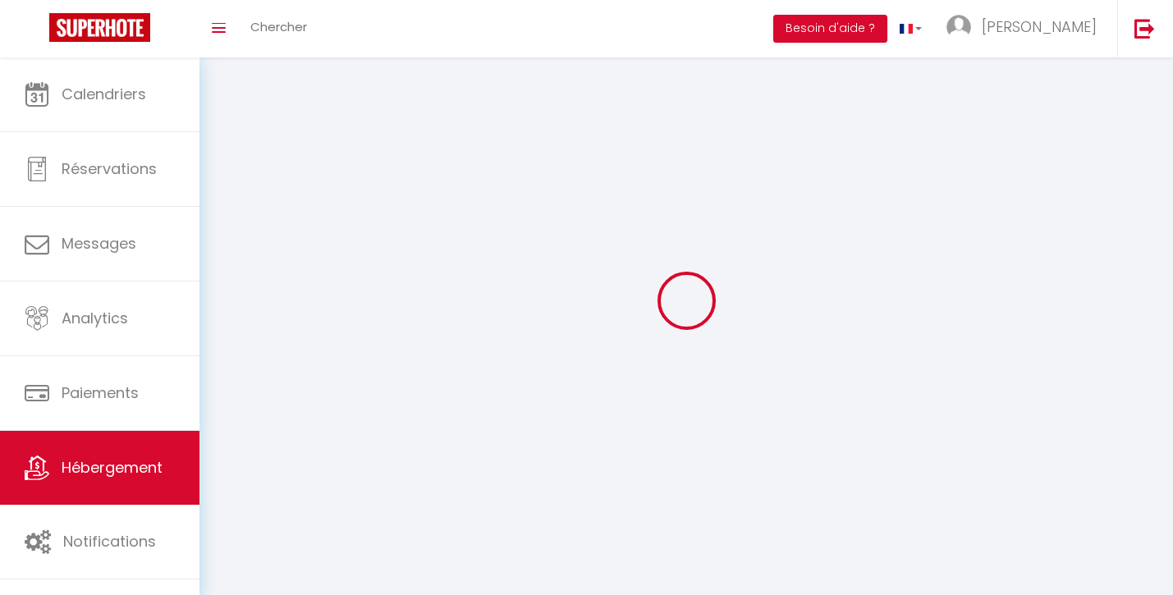
select select "15:00"
select select
select select "11:00"
select select "30"
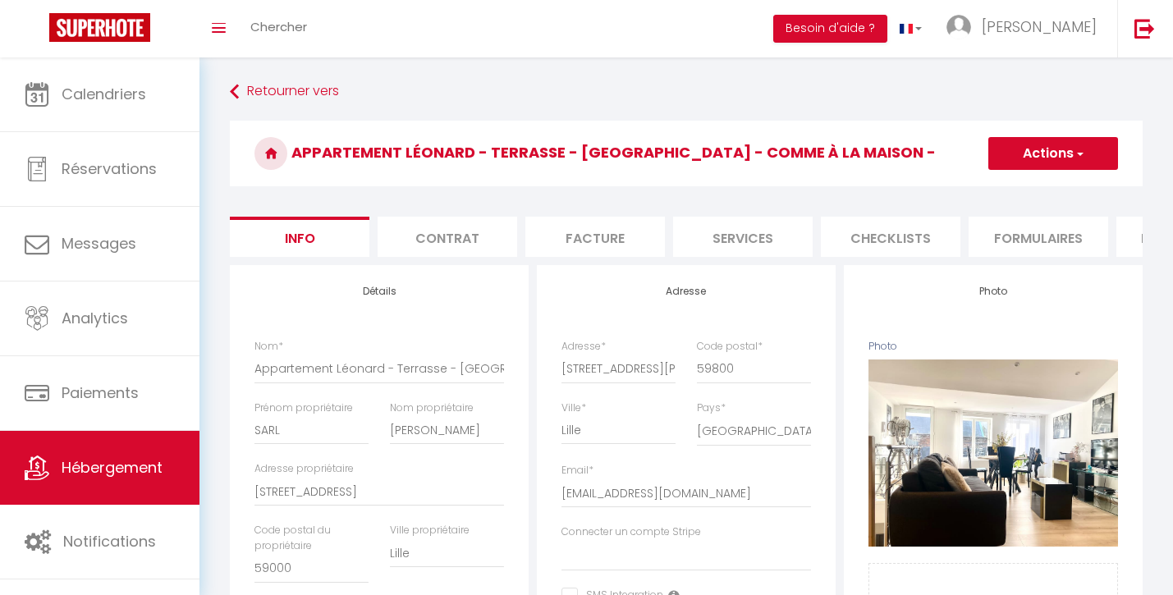
select select
checkbox input "false"
checkbox input "true"
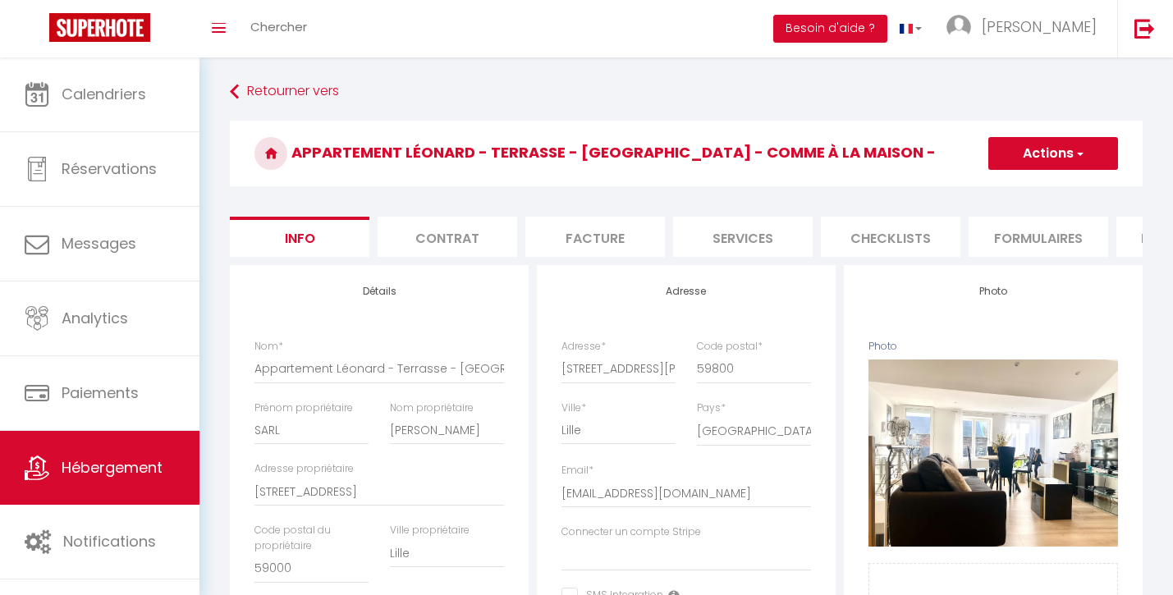
checkbox input "true"
click at [1083, 157] on span "button" at bounding box center [1079, 153] width 11 height 16
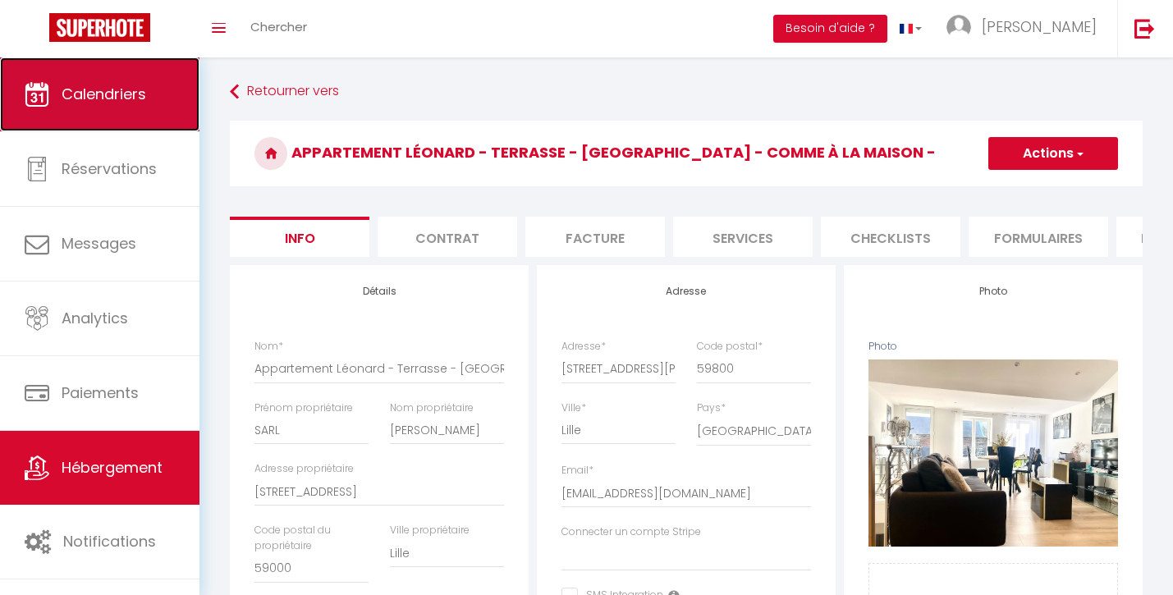
click at [136, 92] on span "Calendriers" at bounding box center [104, 94] width 85 height 21
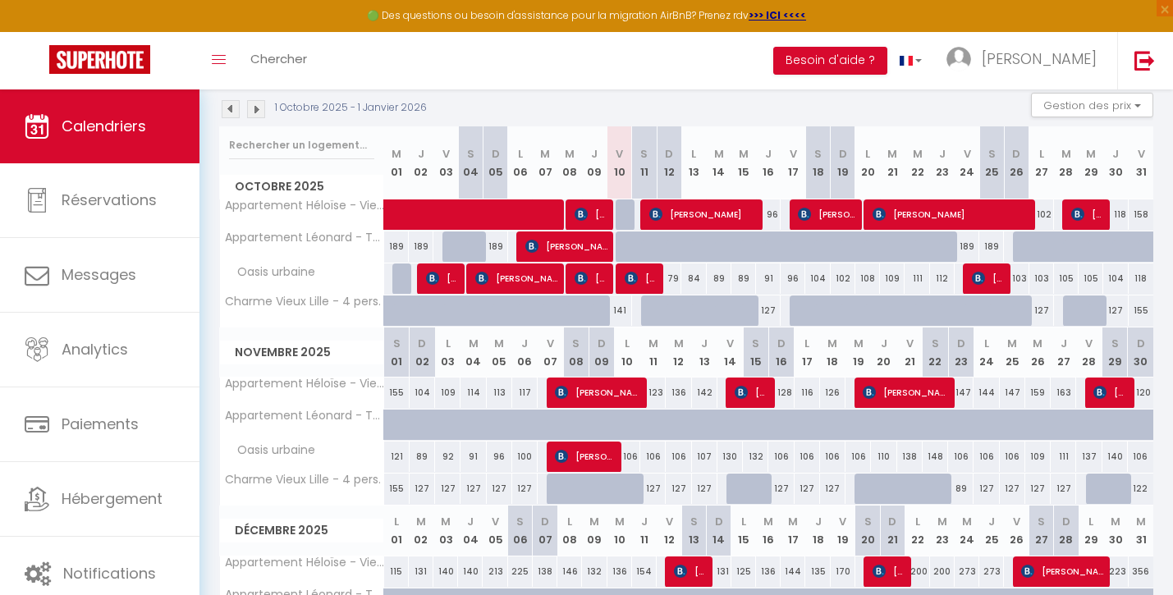
scroll to position [183, 0]
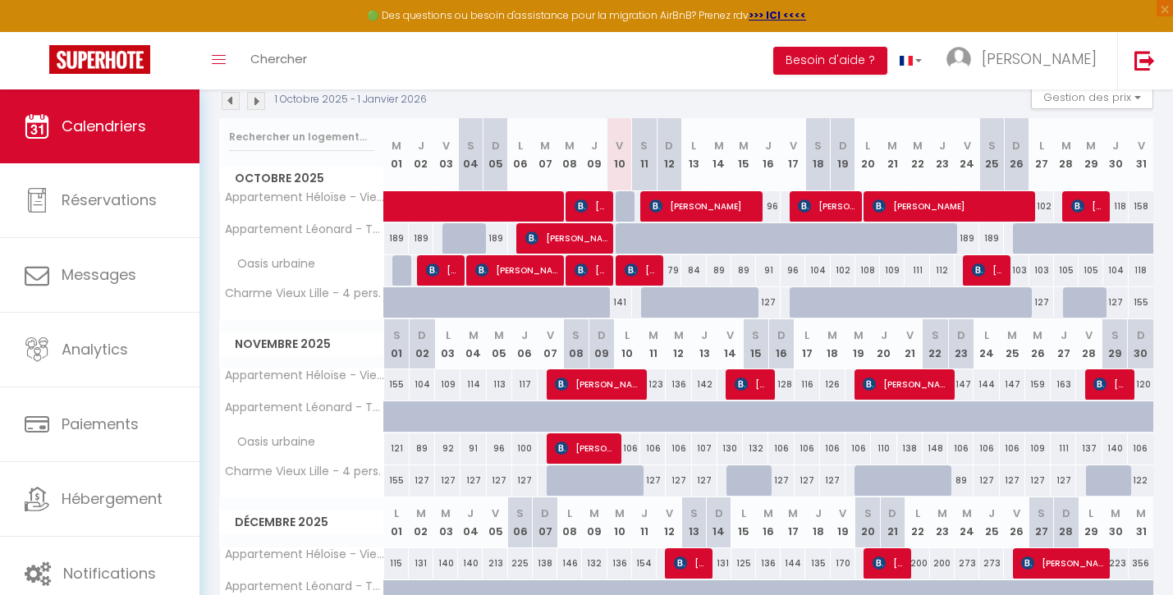
click at [961, 235] on div "189" at bounding box center [967, 238] width 25 height 30
type input "189"
type input "Ven 24 Octobre 2025"
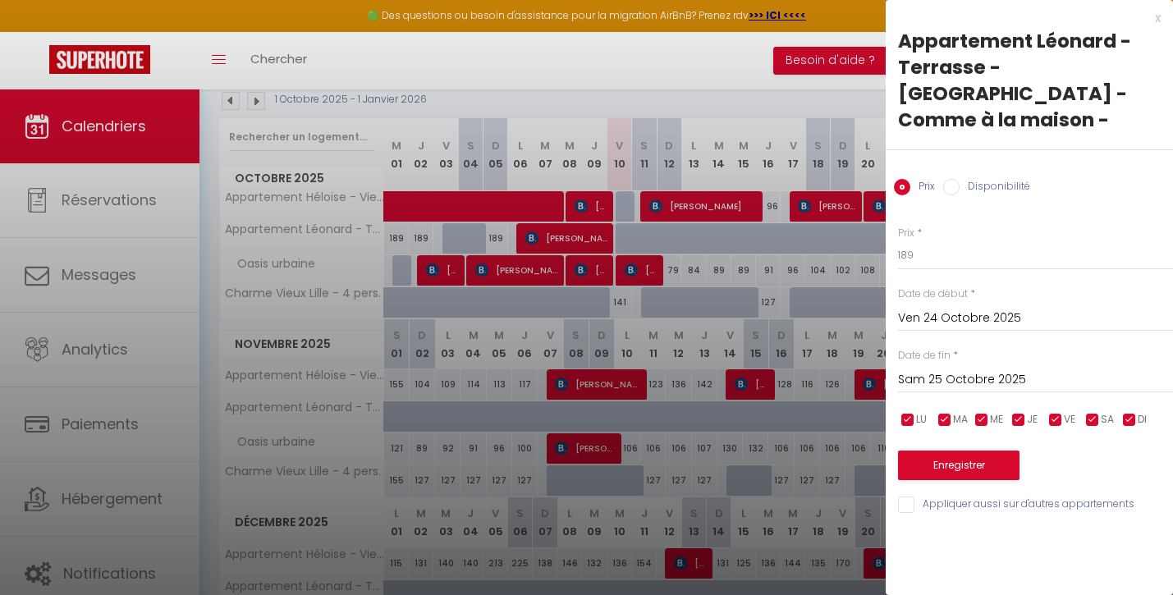
click at [1001, 369] on input "Sam 25 Octobre 2025" at bounding box center [1035, 379] width 275 height 21
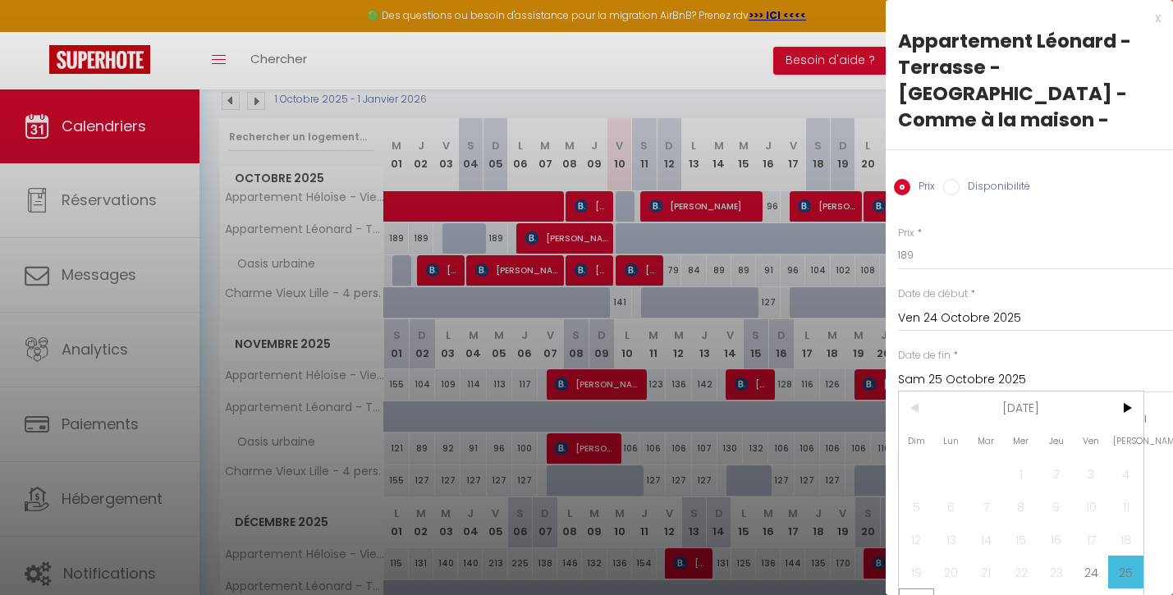
click at [915, 589] on span "26" at bounding box center [916, 605] width 35 height 33
type input "Dim 26 Octobre 2025"
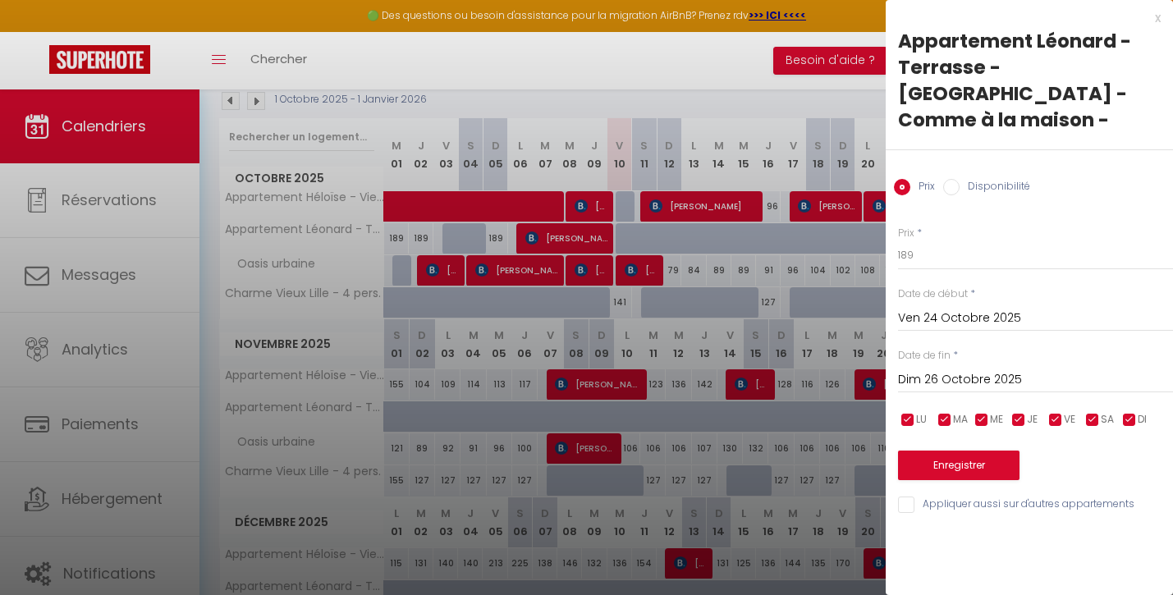
click at [951, 179] on input "Disponibilité" at bounding box center [951, 187] width 16 height 16
radio input "true"
radio input "false"
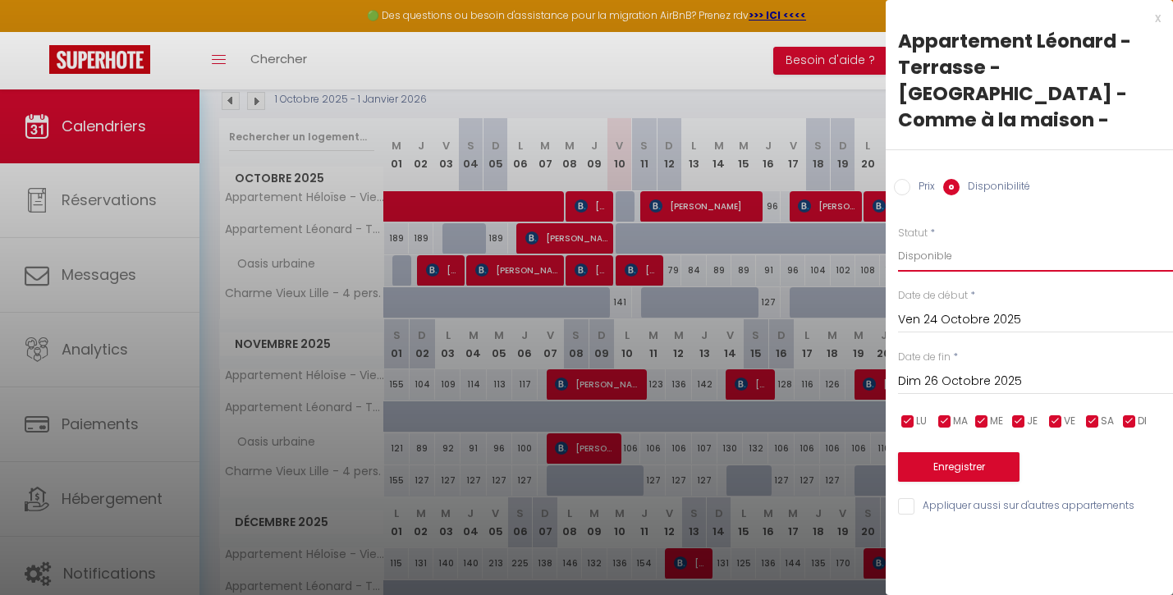
click at [936, 240] on select "Disponible Indisponible" at bounding box center [1035, 255] width 275 height 31
select select "0"
click at [948, 452] on button "Enregistrer" at bounding box center [958, 467] width 121 height 30
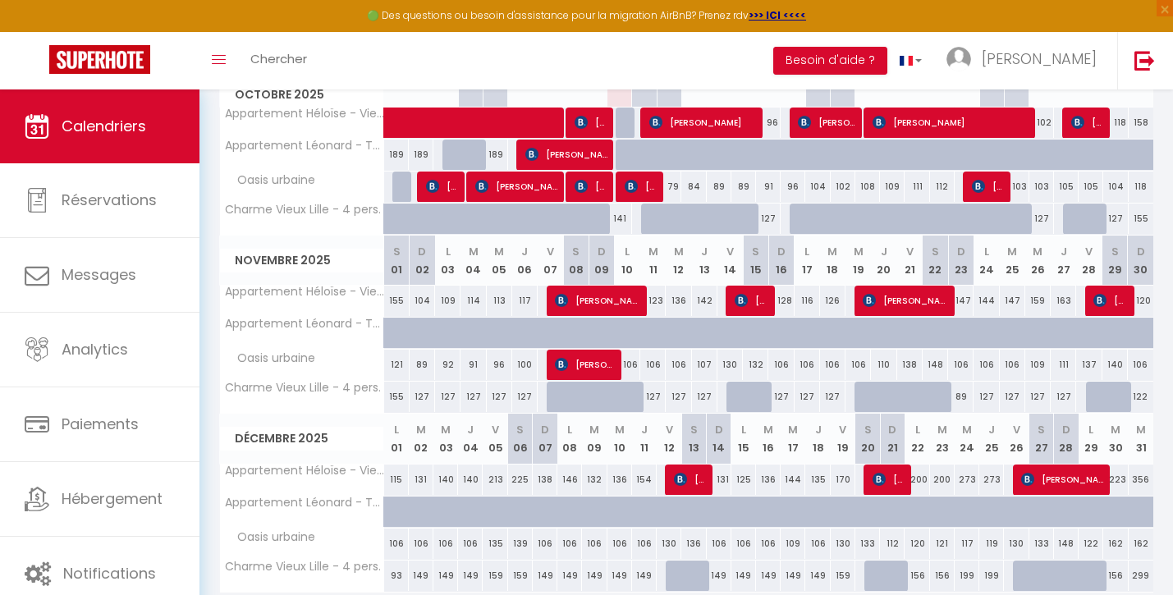
scroll to position [263, 0]
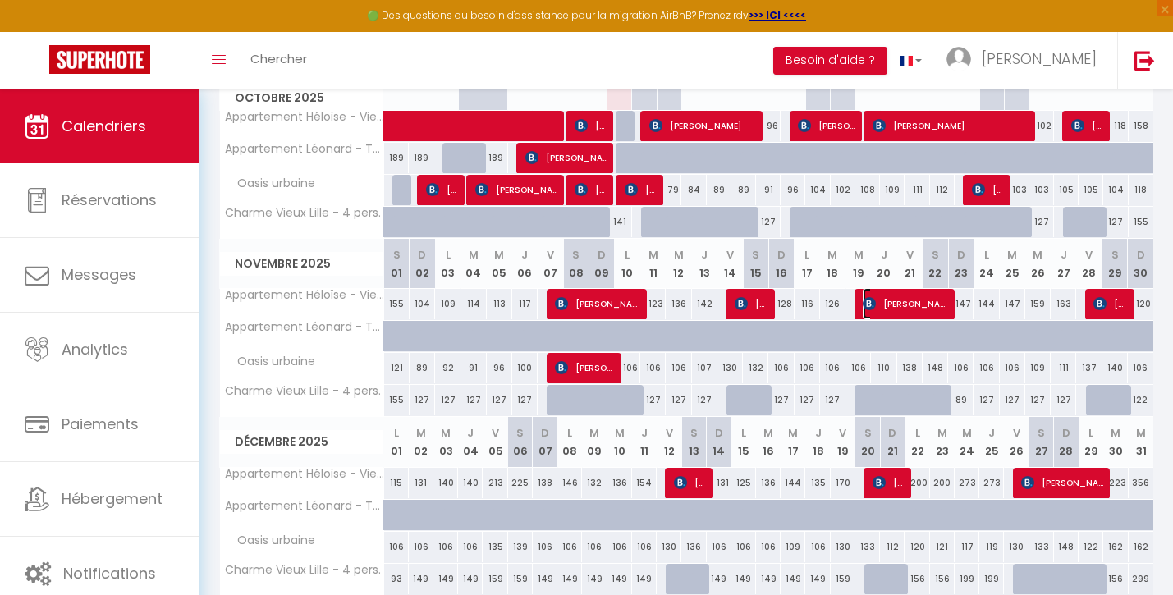
click at [908, 302] on span "[PERSON_NAME]" at bounding box center [904, 303] width 82 height 31
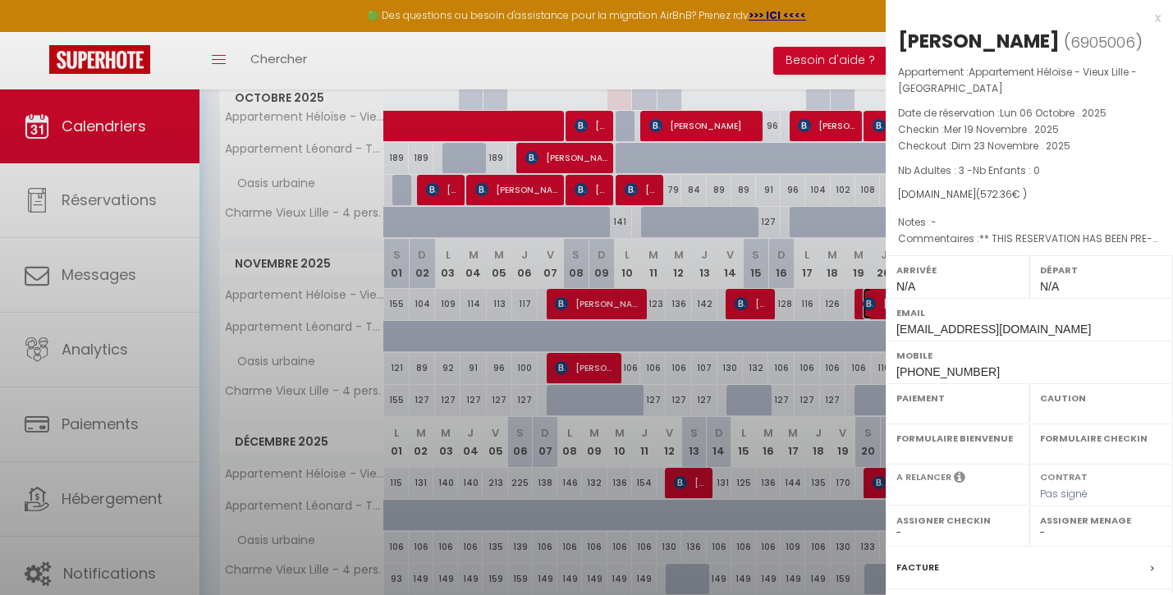
select select "OK"
select select "0"
select select "1"
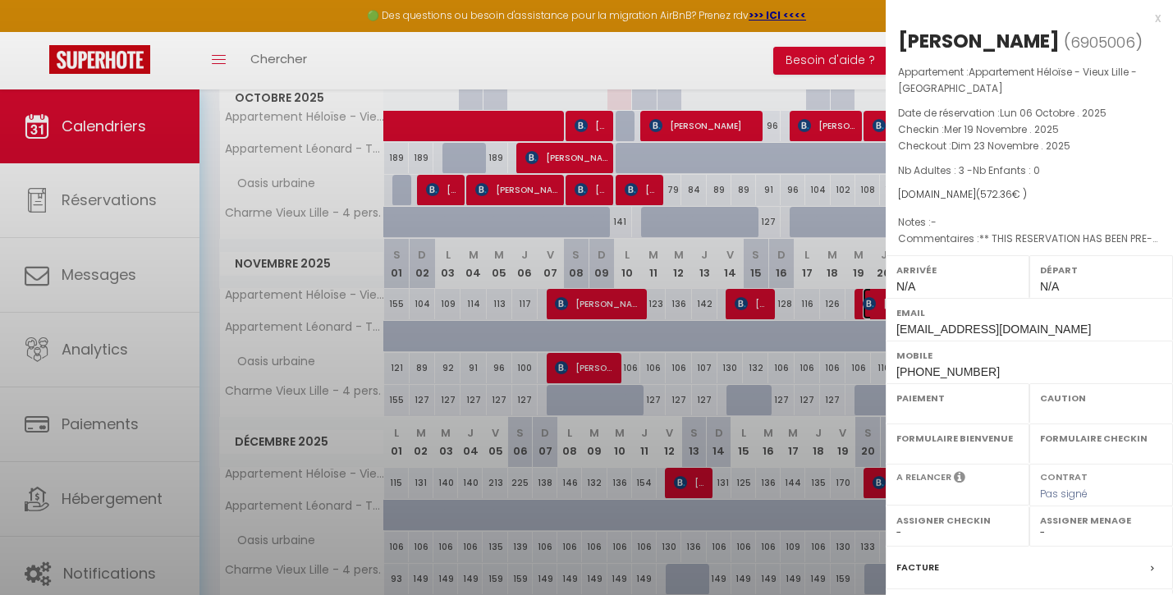
select select
select select "9678"
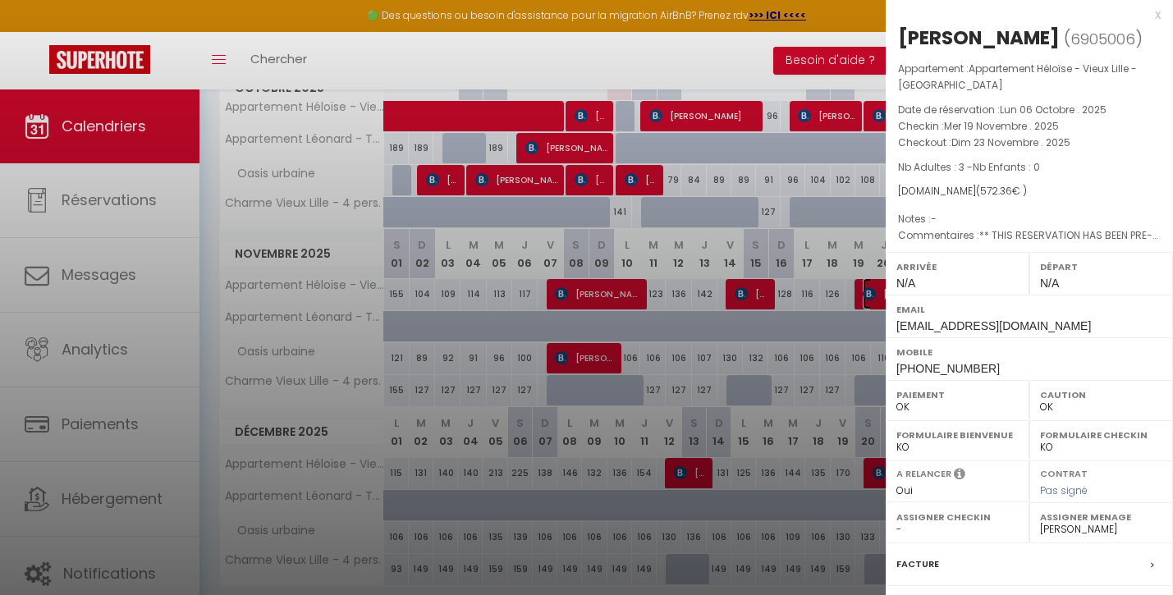
scroll to position [0, 0]
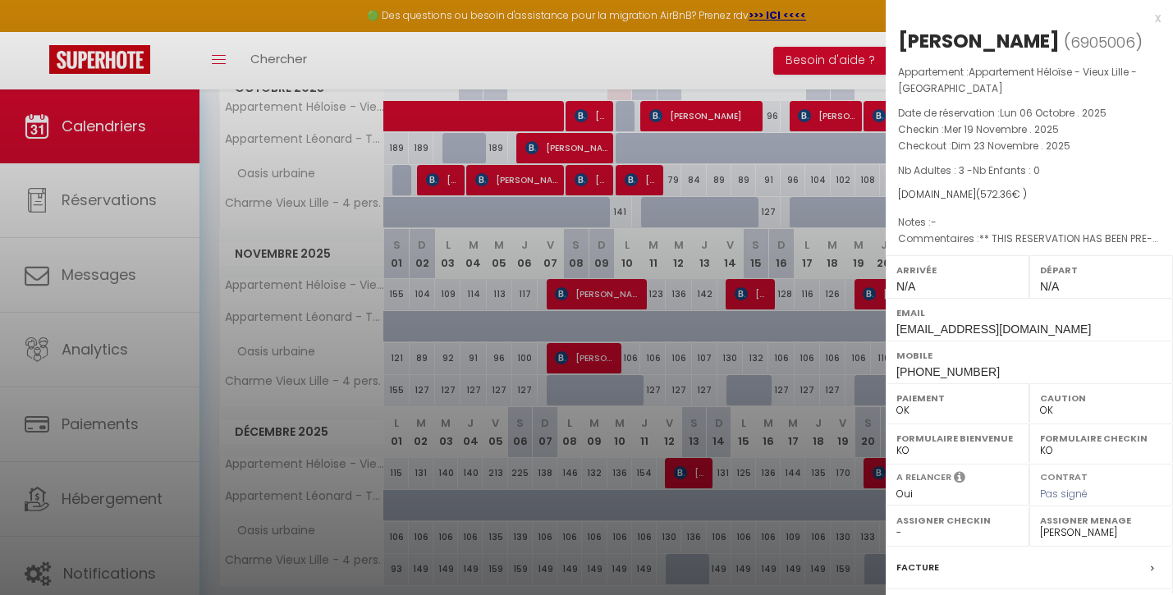
click at [1154, 15] on div "x" at bounding box center [1023, 18] width 275 height 20
